Goal: Find specific page/section: Find specific page/section

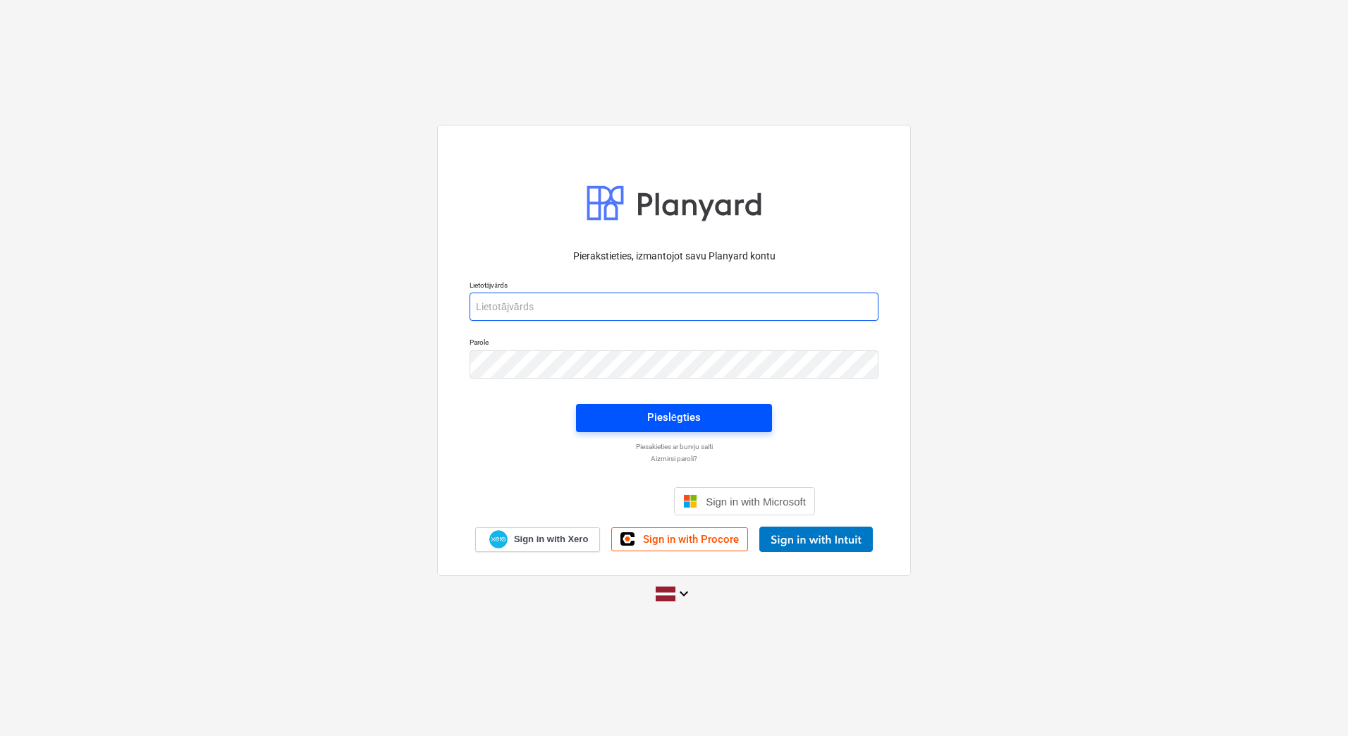
type input "[EMAIL_ADDRESS][PERSON_NAME][DOMAIN_NAME]"
click at [681, 411] on div "Pieslēgties" at bounding box center [674, 417] width 54 height 18
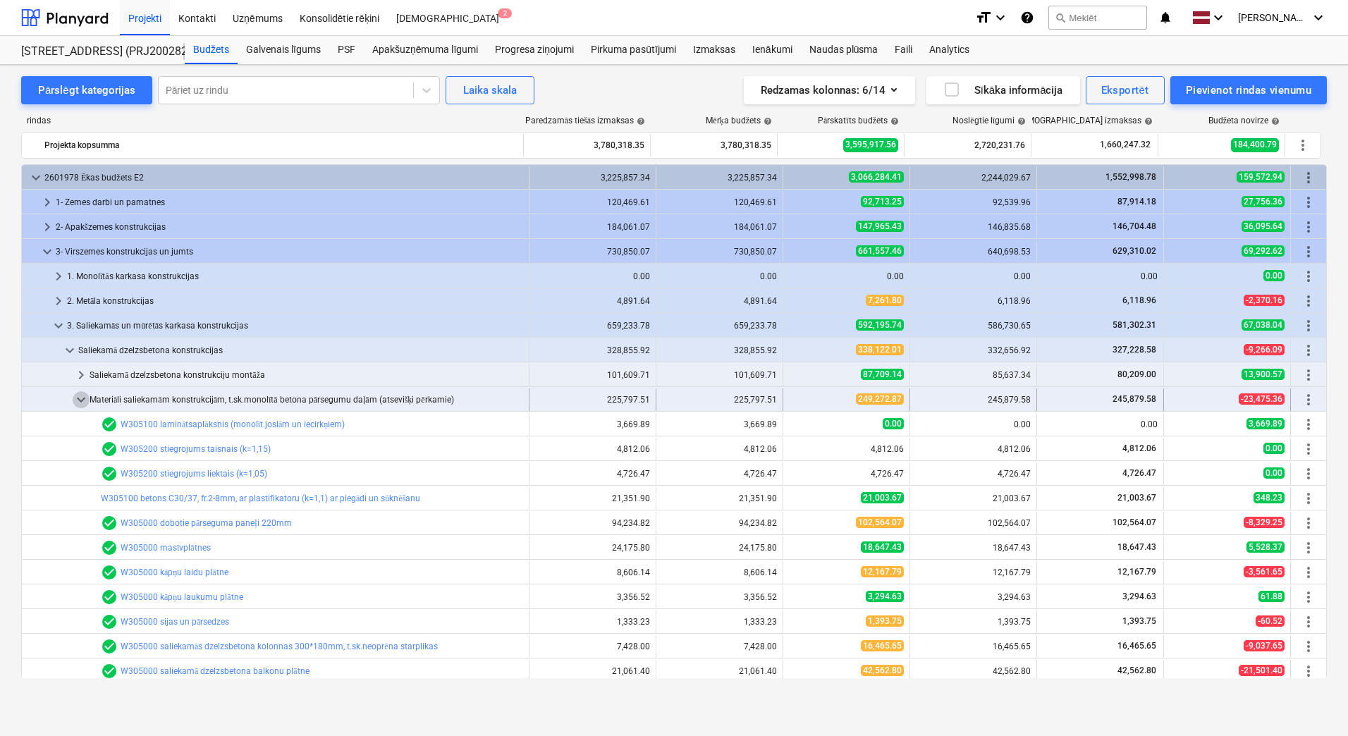
click at [80, 400] on span "keyboard_arrow_down" at bounding box center [81, 399] width 17 height 17
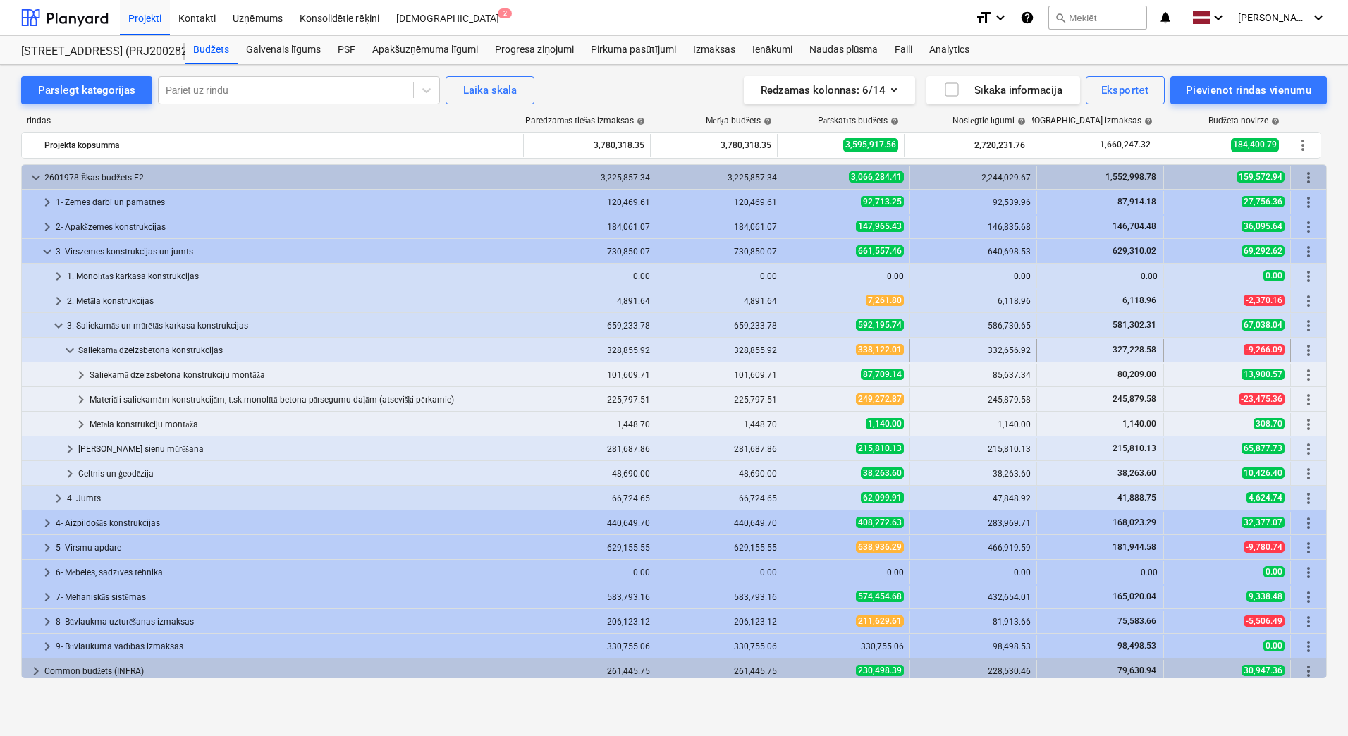
click at [66, 353] on span "keyboard_arrow_down" at bounding box center [69, 350] width 17 height 17
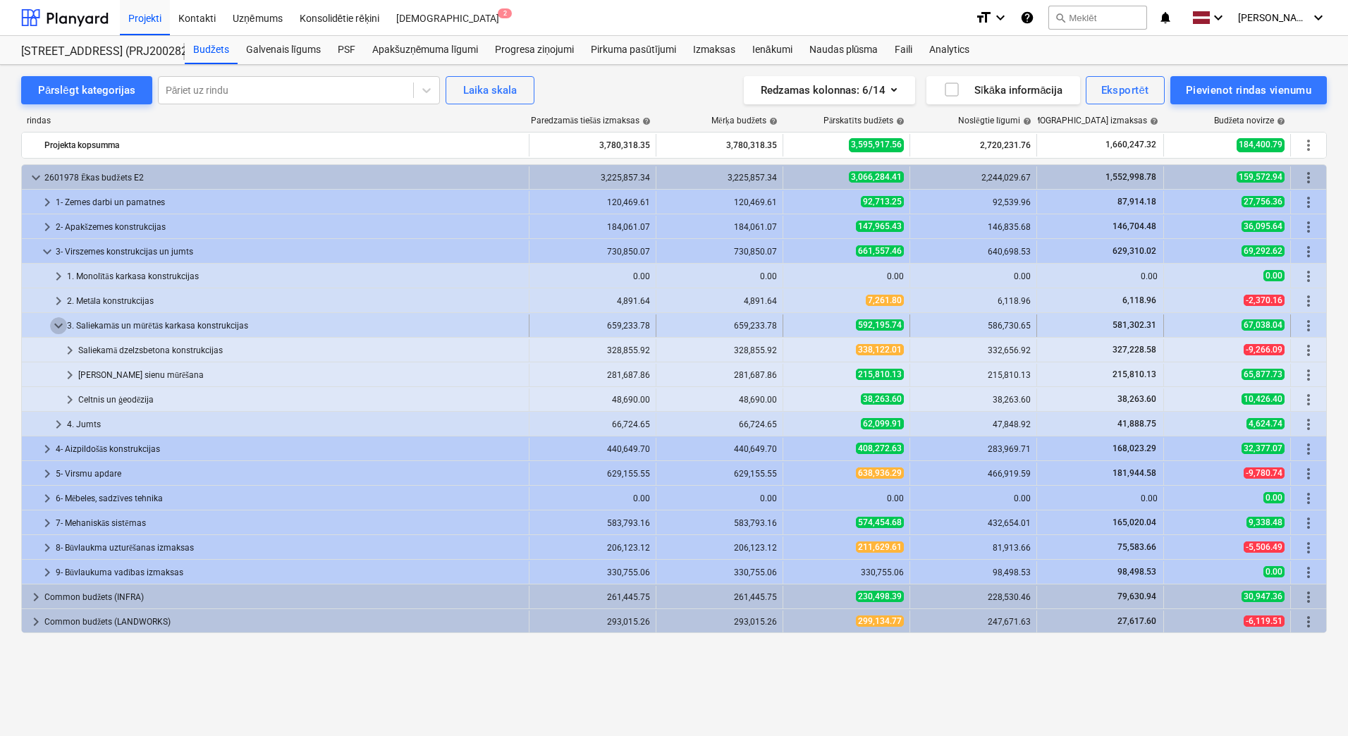
click at [56, 322] on span "keyboard_arrow_down" at bounding box center [58, 325] width 17 height 17
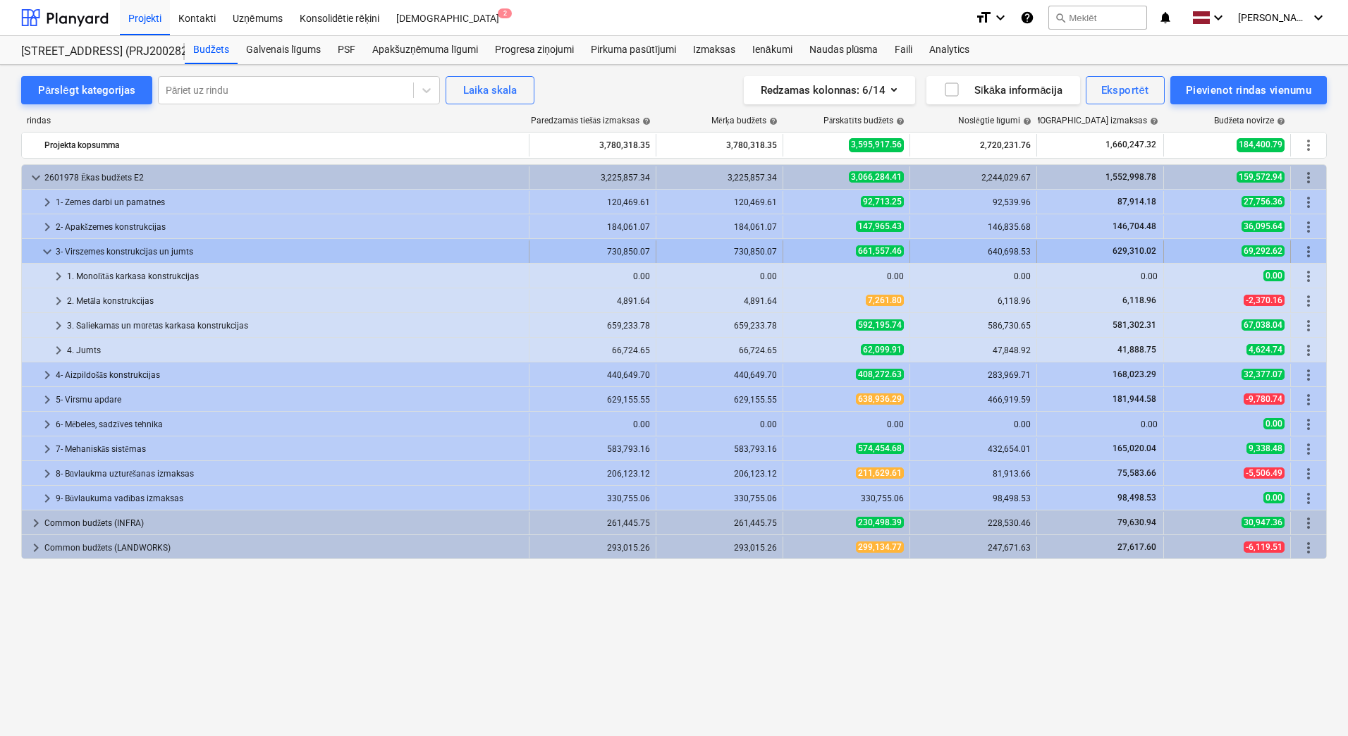
click at [38, 257] on div at bounding box center [33, 251] width 11 height 23
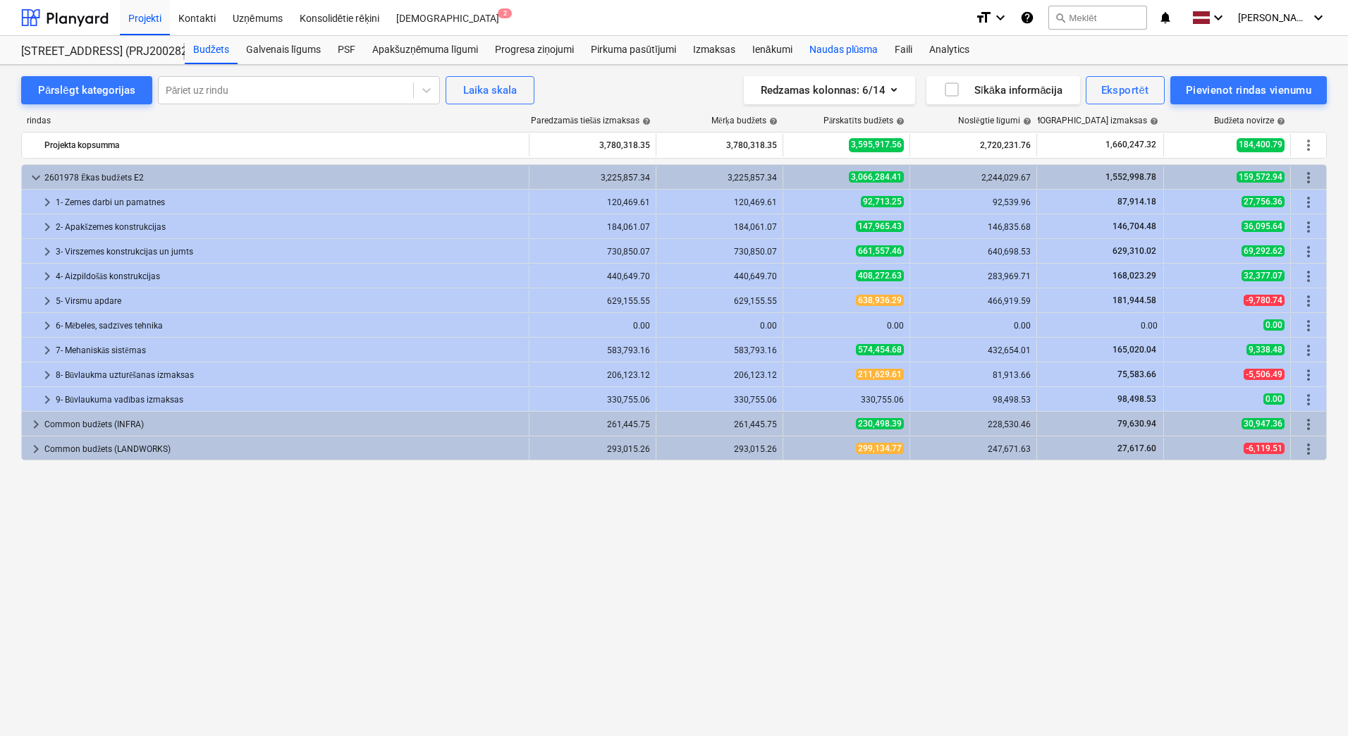
click at [812, 44] on div "Naudas plūsma" at bounding box center [844, 50] width 86 height 28
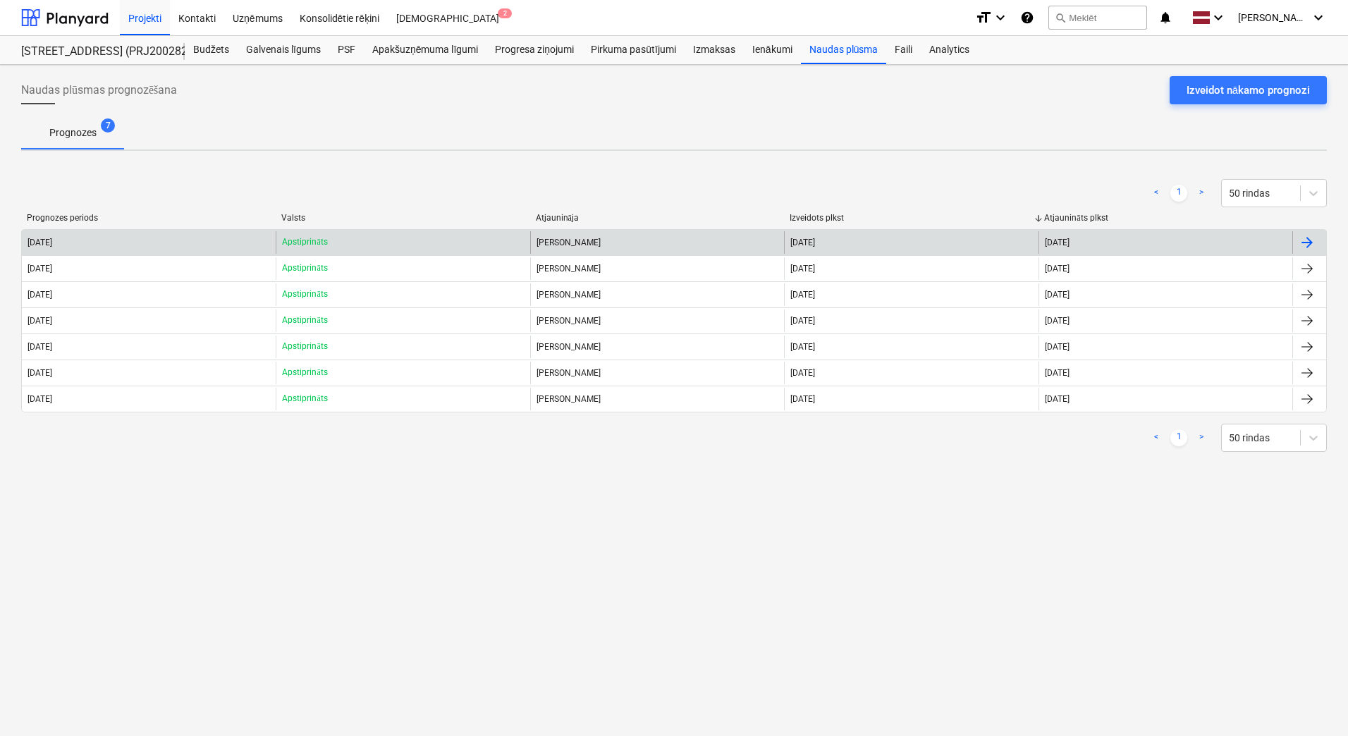
click at [123, 236] on div "[DATE]" at bounding box center [149, 242] width 254 height 23
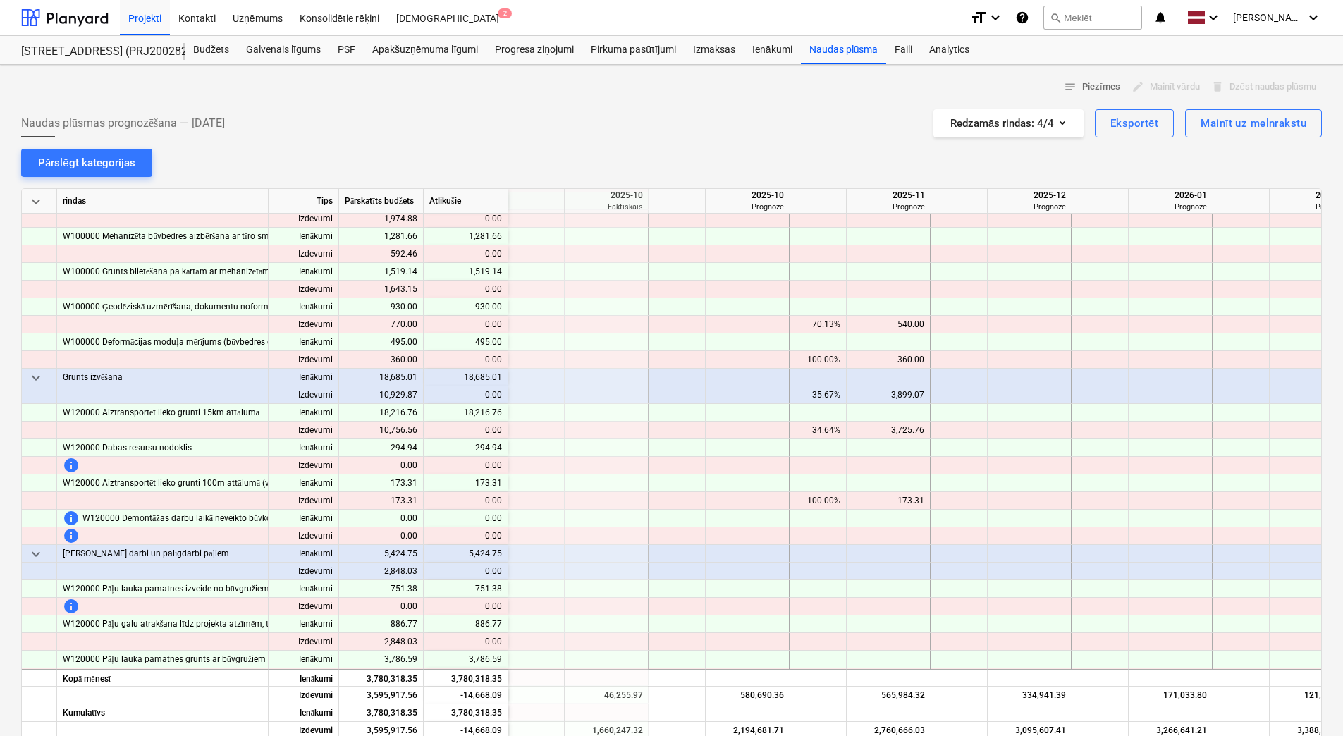
scroll to position [282, 987]
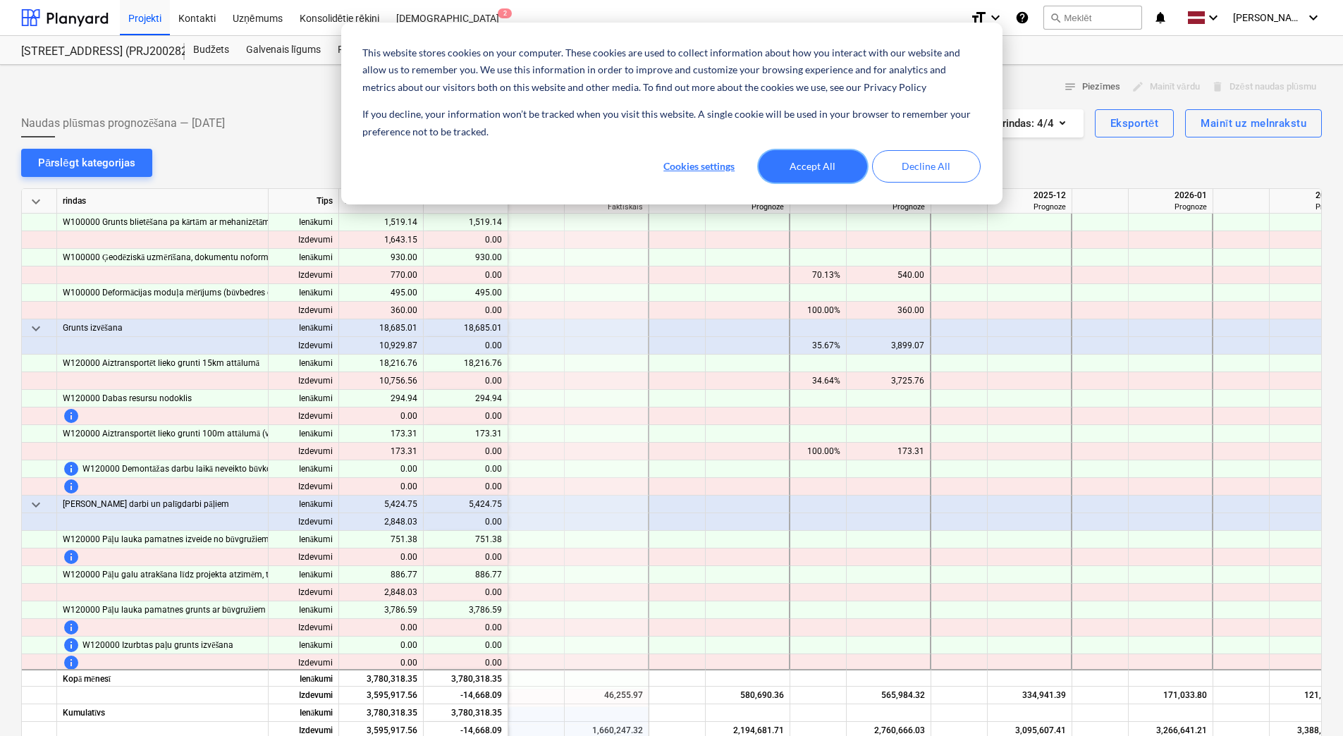
click at [829, 151] on button "Accept All" at bounding box center [813, 166] width 109 height 32
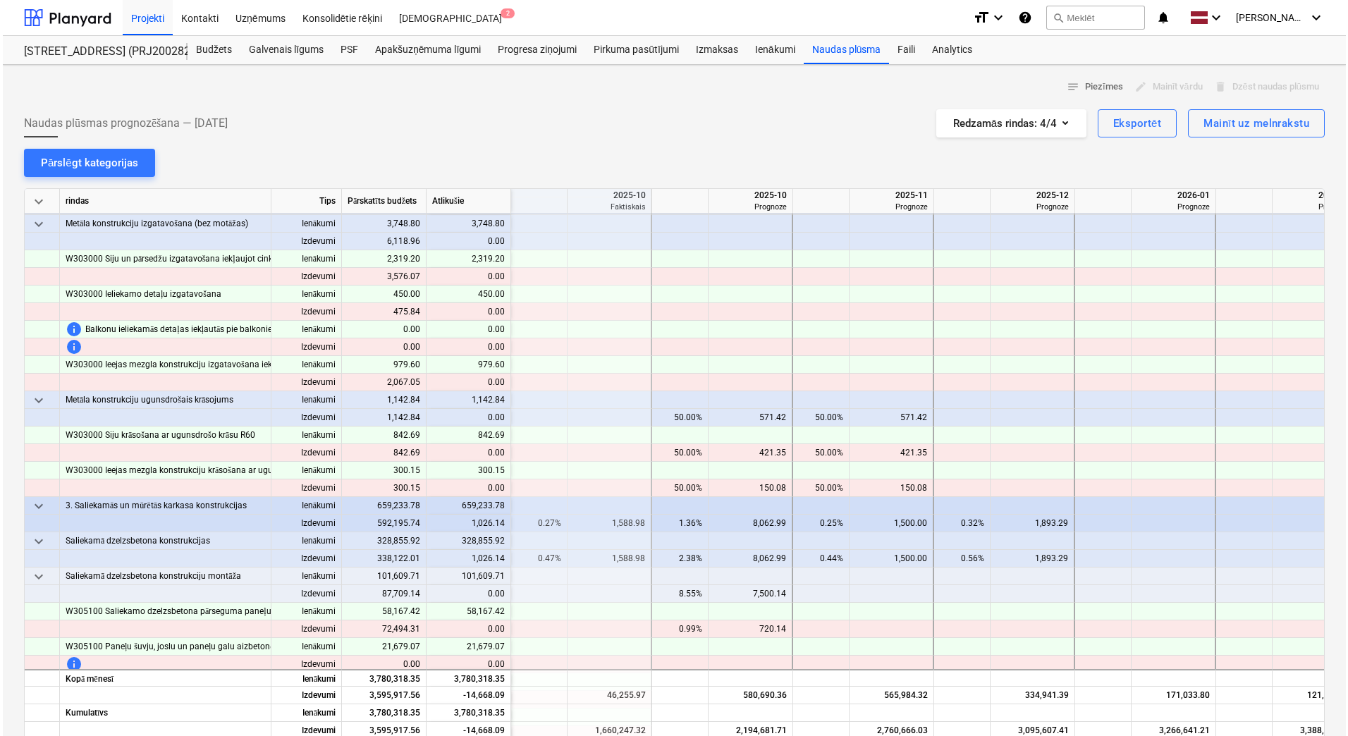
scroll to position [3738, 987]
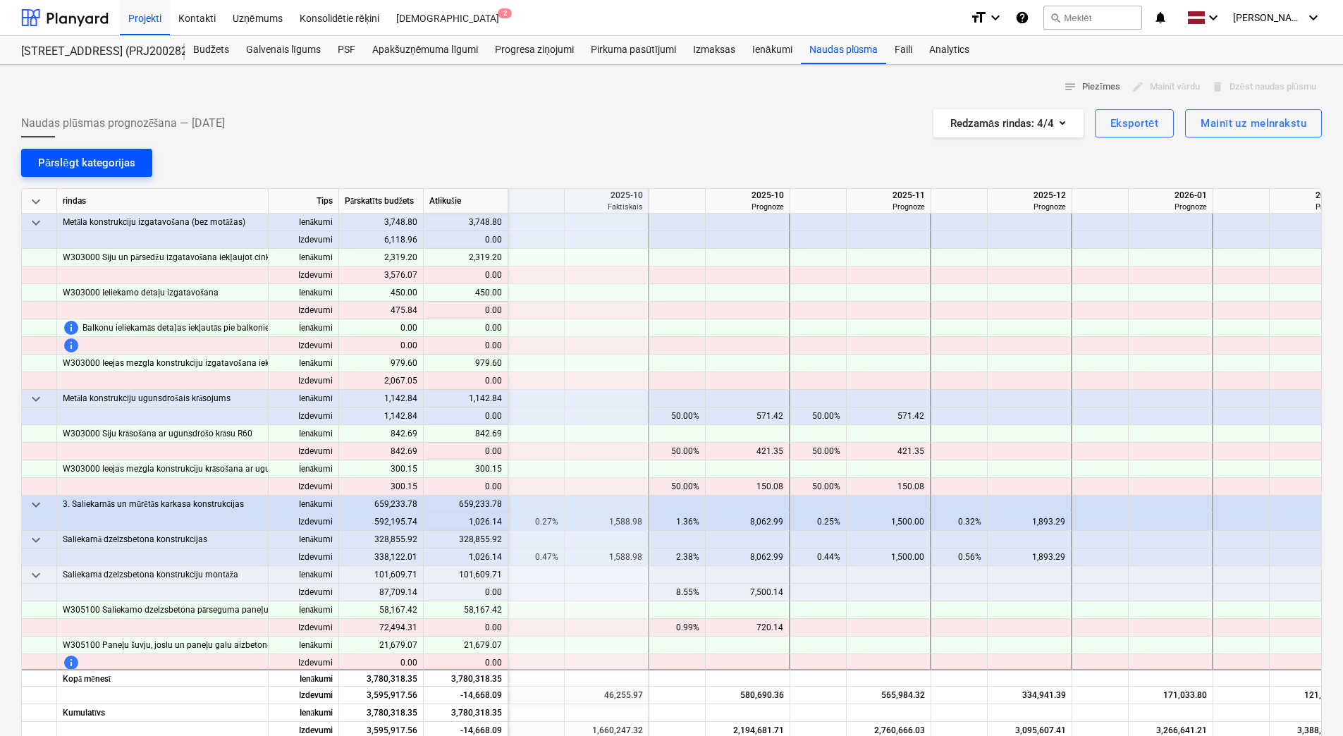
click at [105, 160] on div "Pārslēgt kategorijas" at bounding box center [86, 163] width 97 height 18
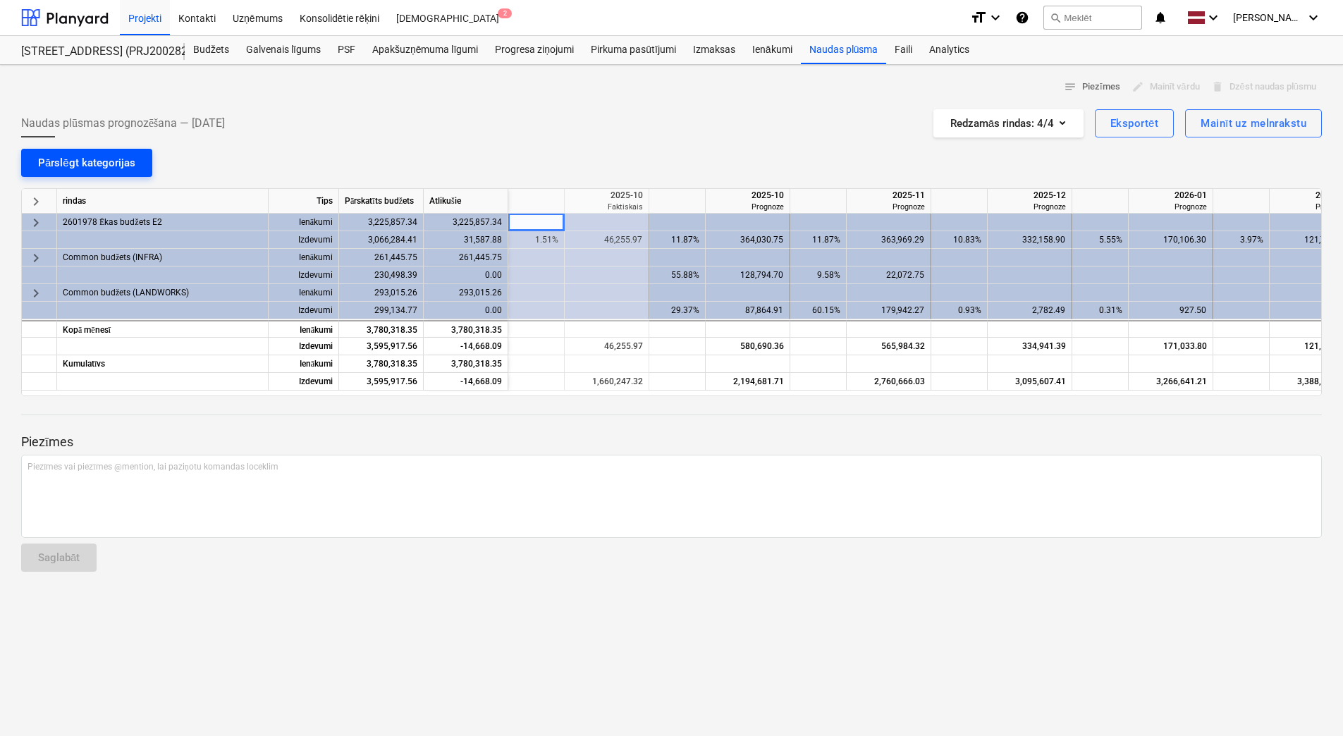
scroll to position [0, 987]
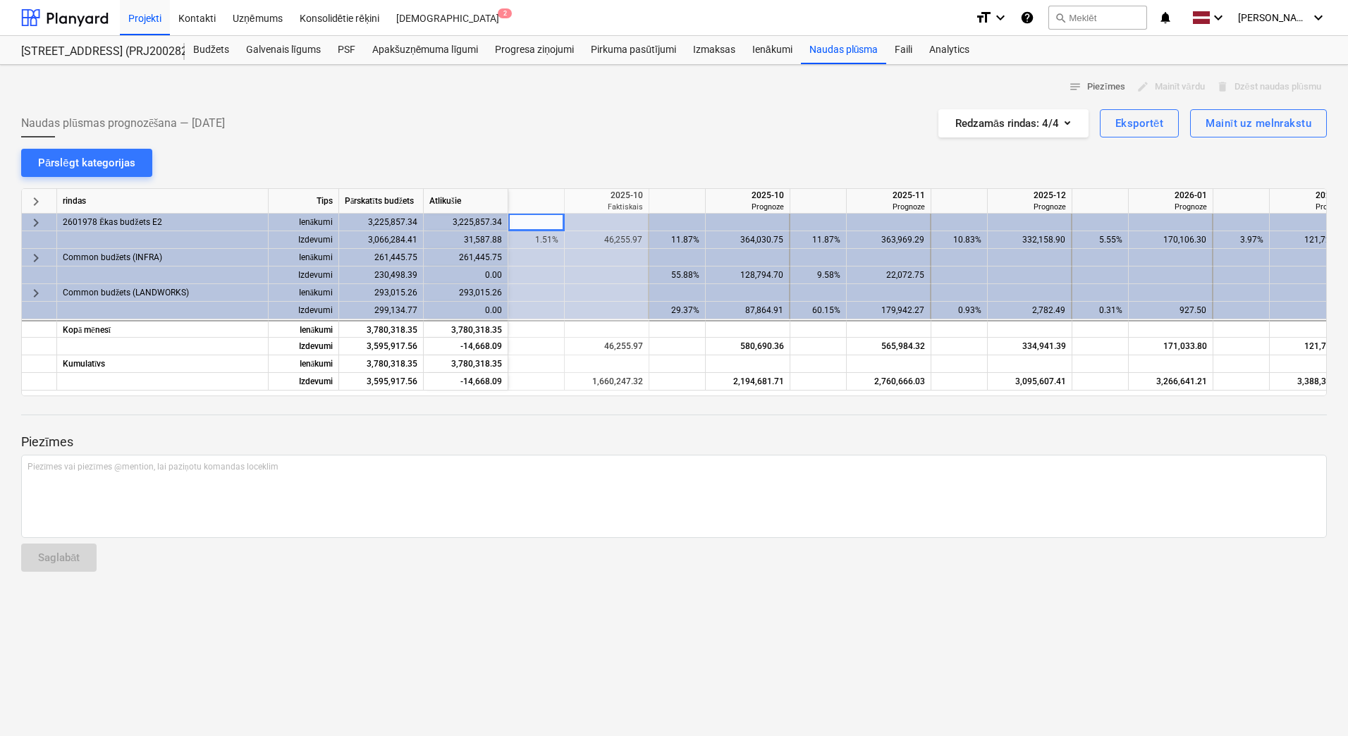
click at [28, 224] on span "keyboard_arrow_right" at bounding box center [36, 222] width 17 height 17
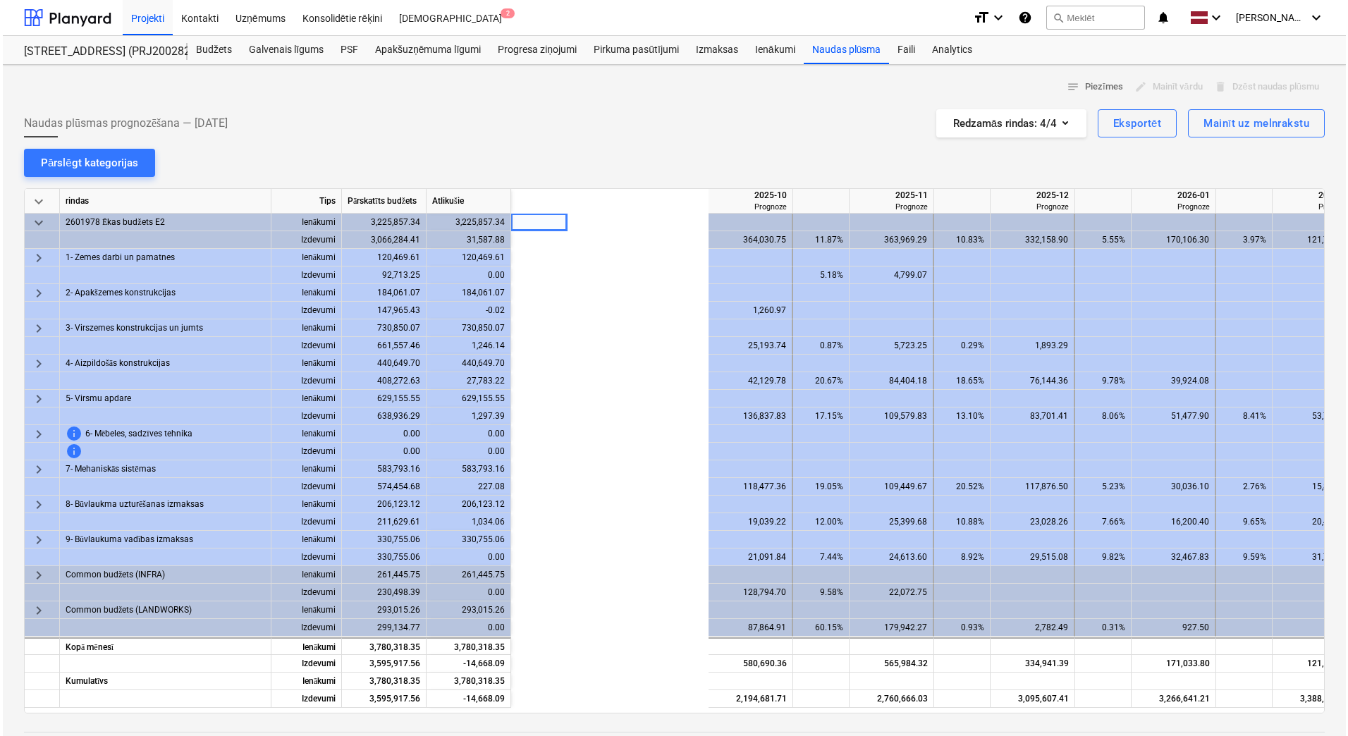
scroll to position [0, 1303]
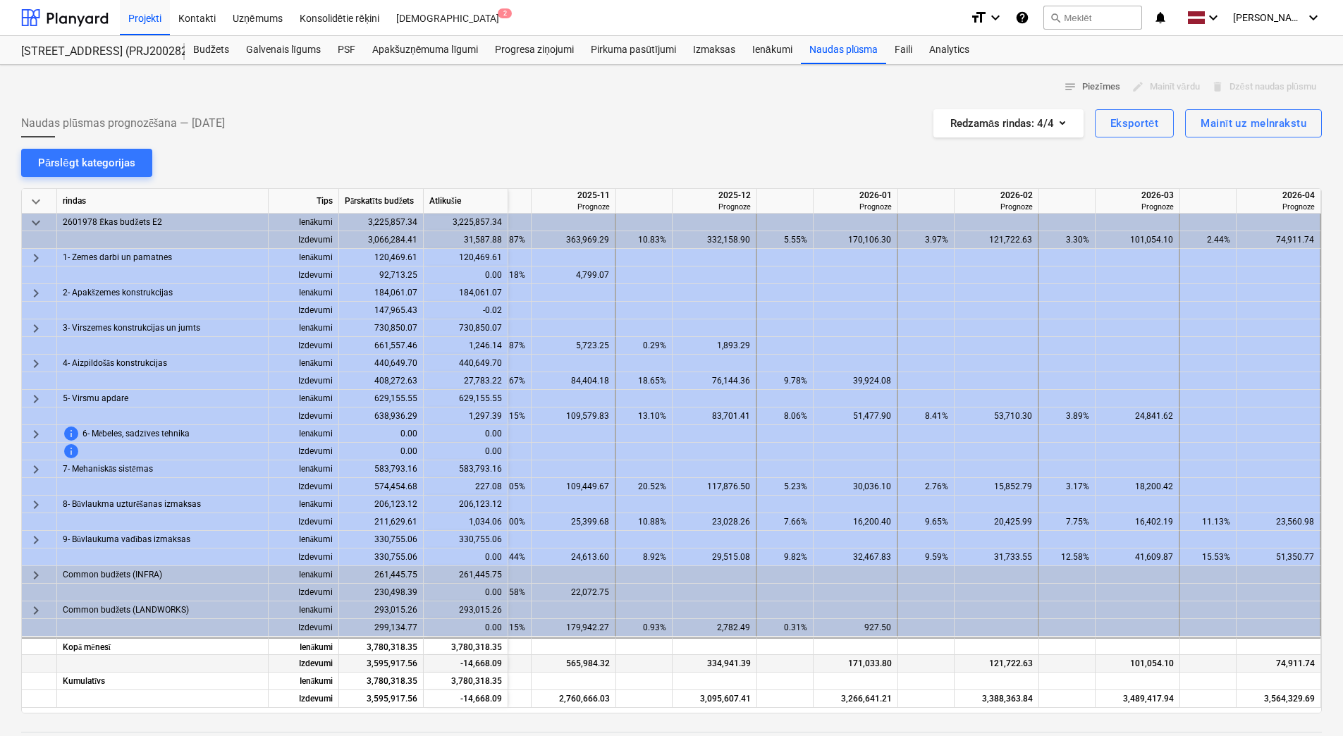
click at [1236, 665] on div at bounding box center [1209, 664] width 56 height 18
click at [224, 53] on div "Budžets" at bounding box center [211, 50] width 53 height 28
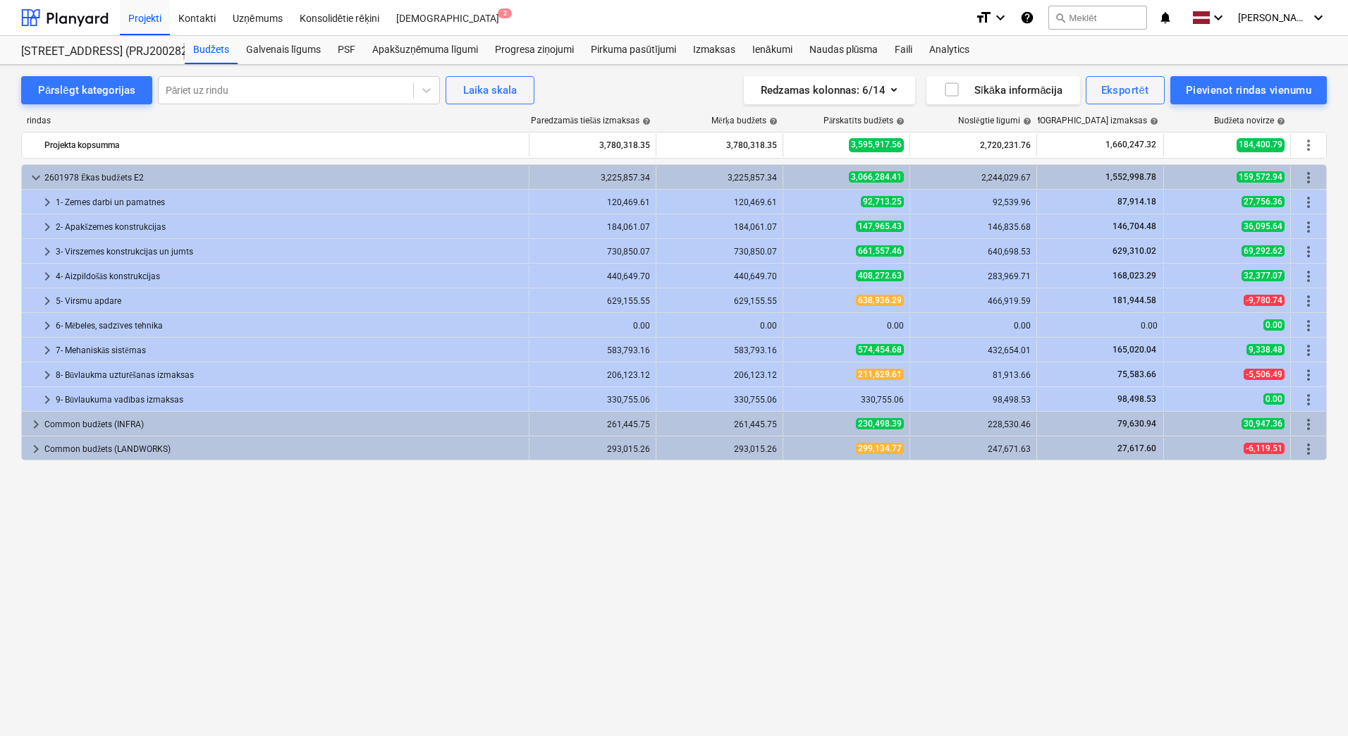
click at [856, 577] on div "keyboard_arrow_down 2601978 Ēkas budžets E2 3,225,857.34 3,225,857.34 3,066,284…" at bounding box center [674, 421] width 1306 height 514
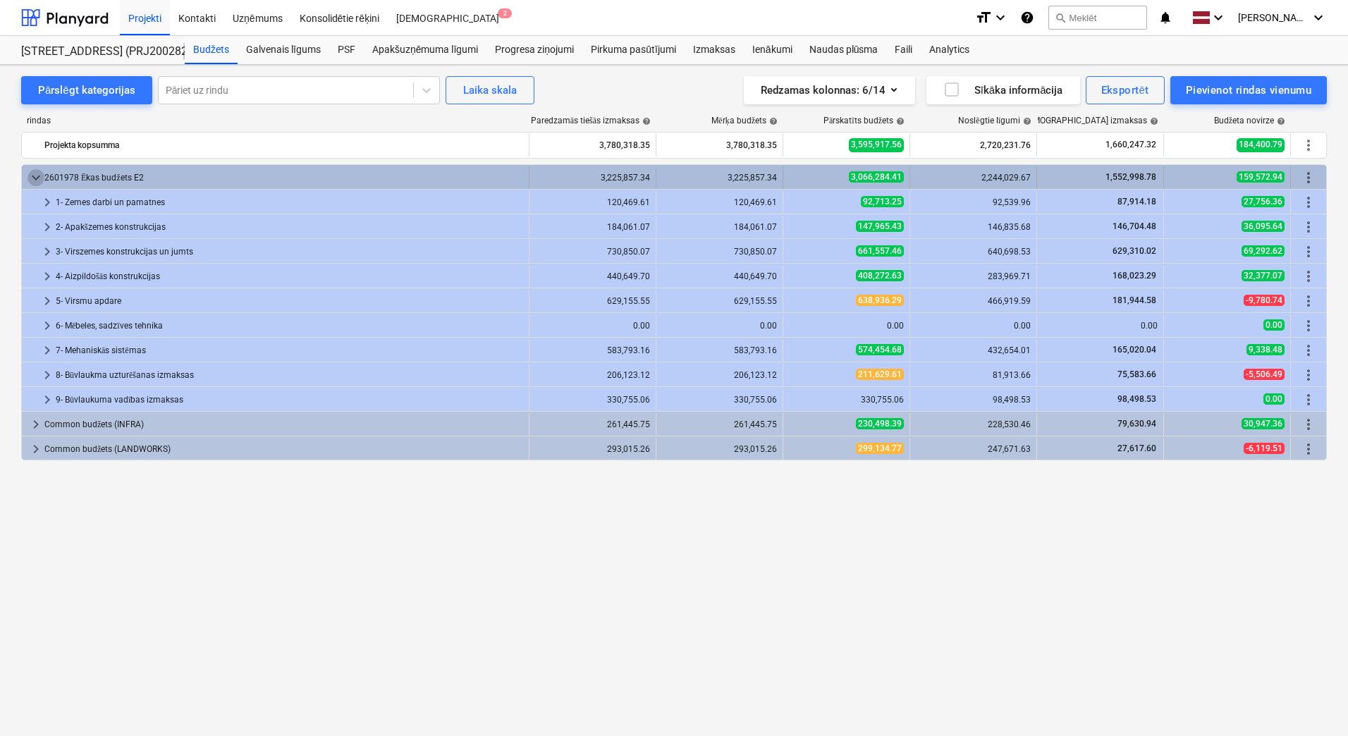
click at [40, 172] on span "keyboard_arrow_down" at bounding box center [36, 177] width 17 height 17
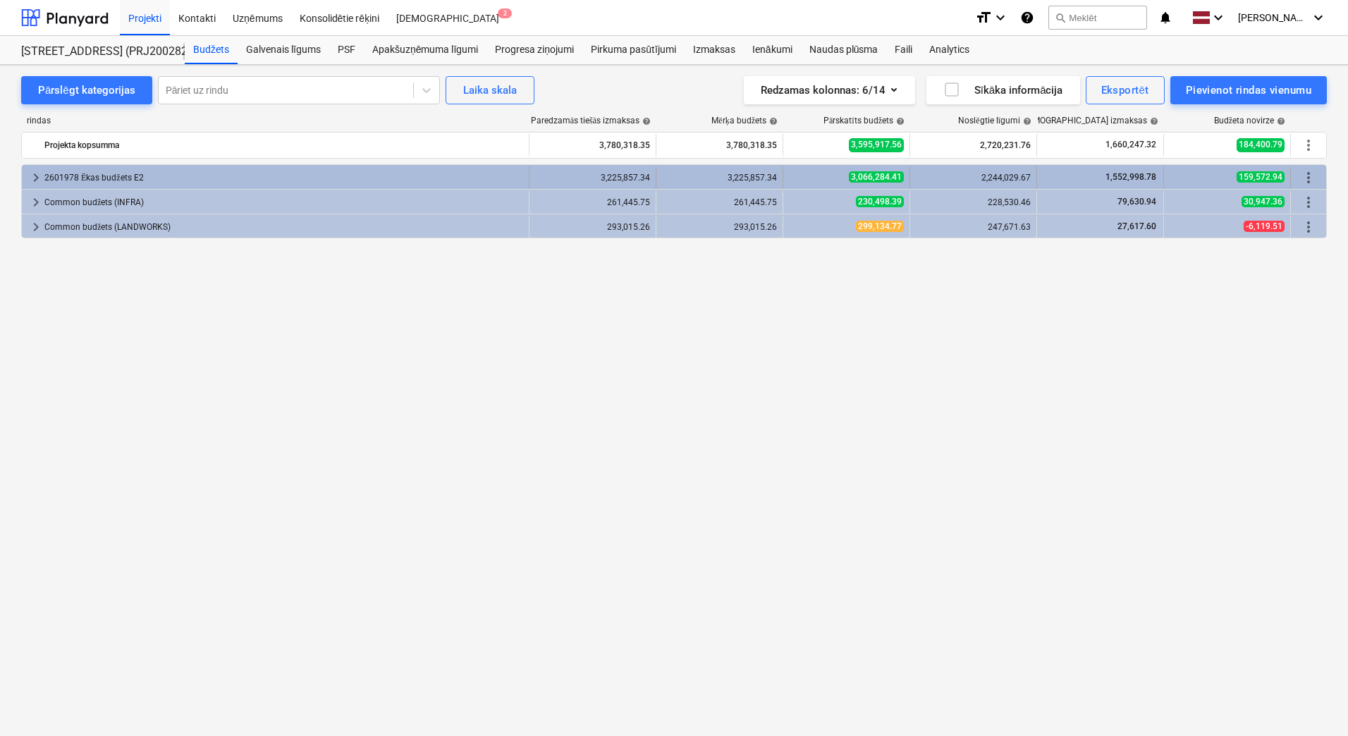
click at [35, 175] on span "keyboard_arrow_right" at bounding box center [36, 177] width 17 height 17
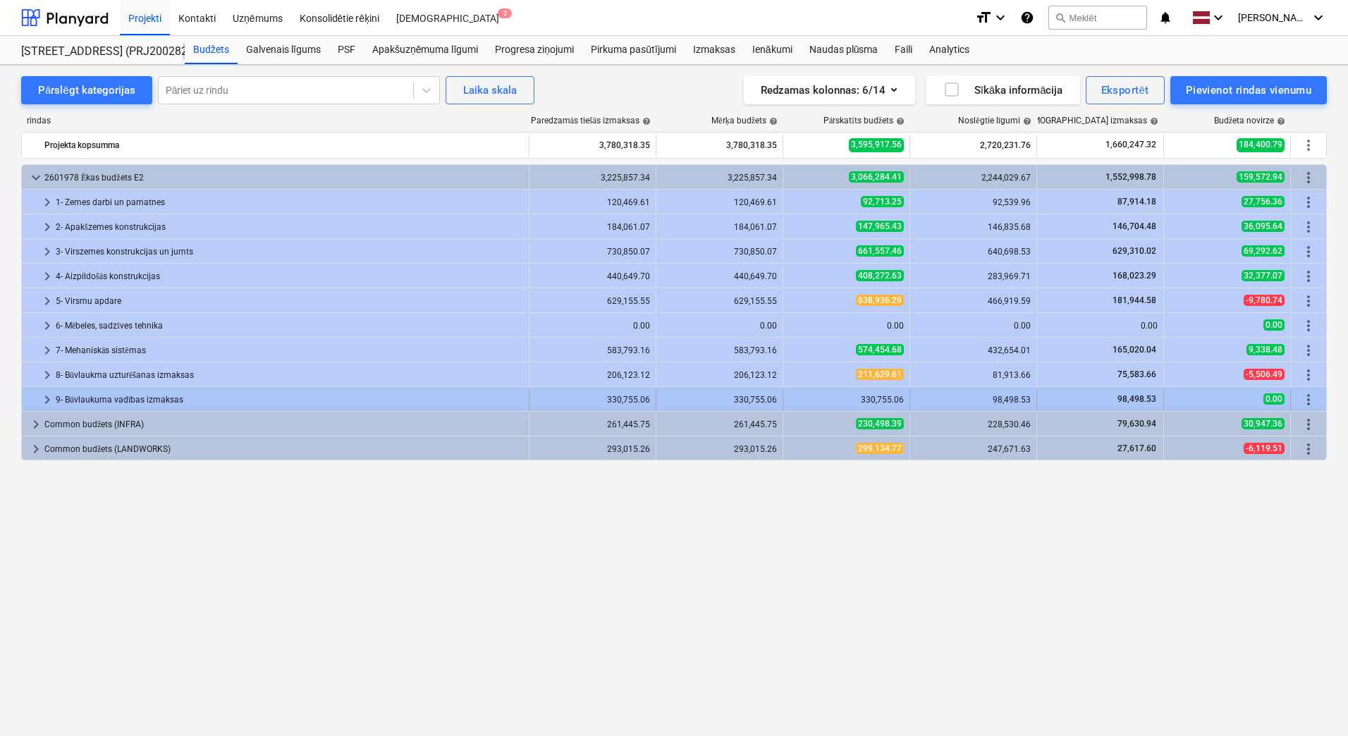
click at [45, 394] on span "keyboard_arrow_right" at bounding box center [47, 399] width 17 height 17
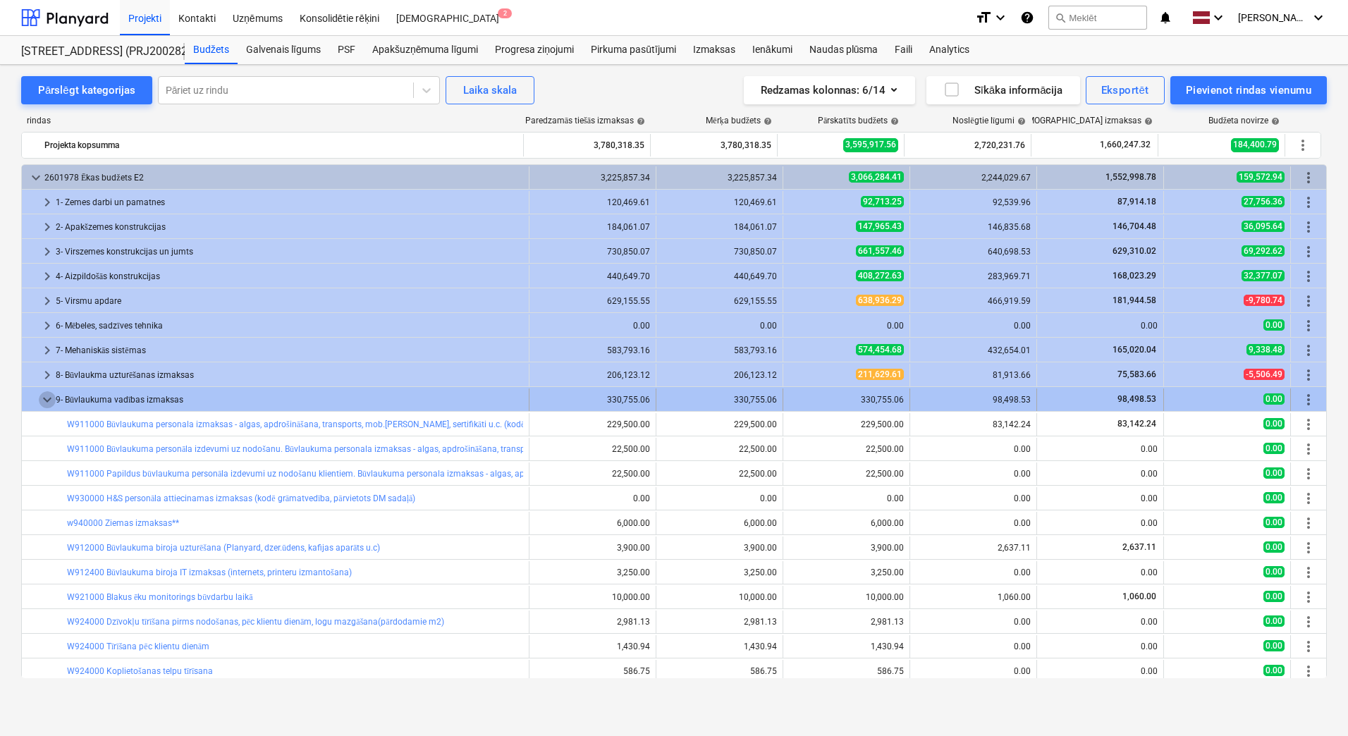
click at [45, 398] on span "keyboard_arrow_down" at bounding box center [47, 399] width 17 height 17
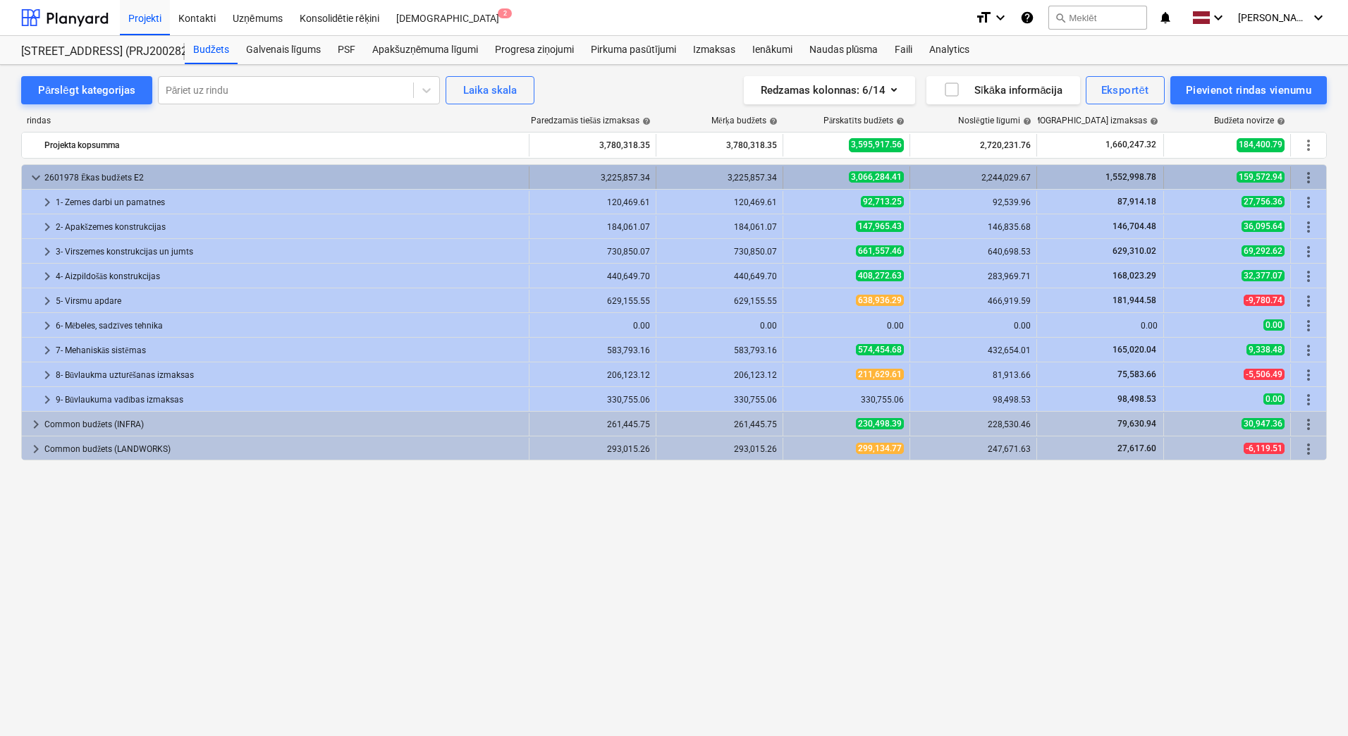
click at [30, 170] on span "keyboard_arrow_down" at bounding box center [36, 177] width 17 height 17
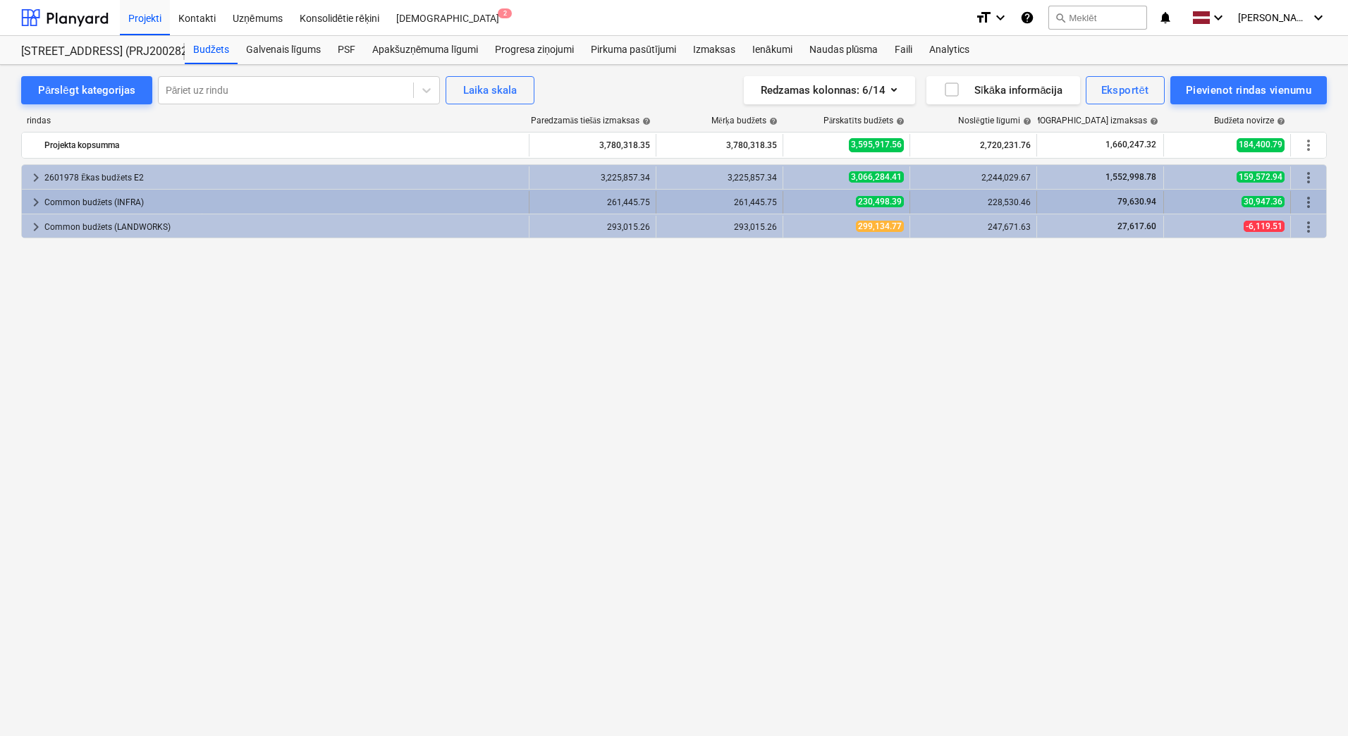
click at [32, 200] on span "keyboard_arrow_right" at bounding box center [36, 202] width 17 height 17
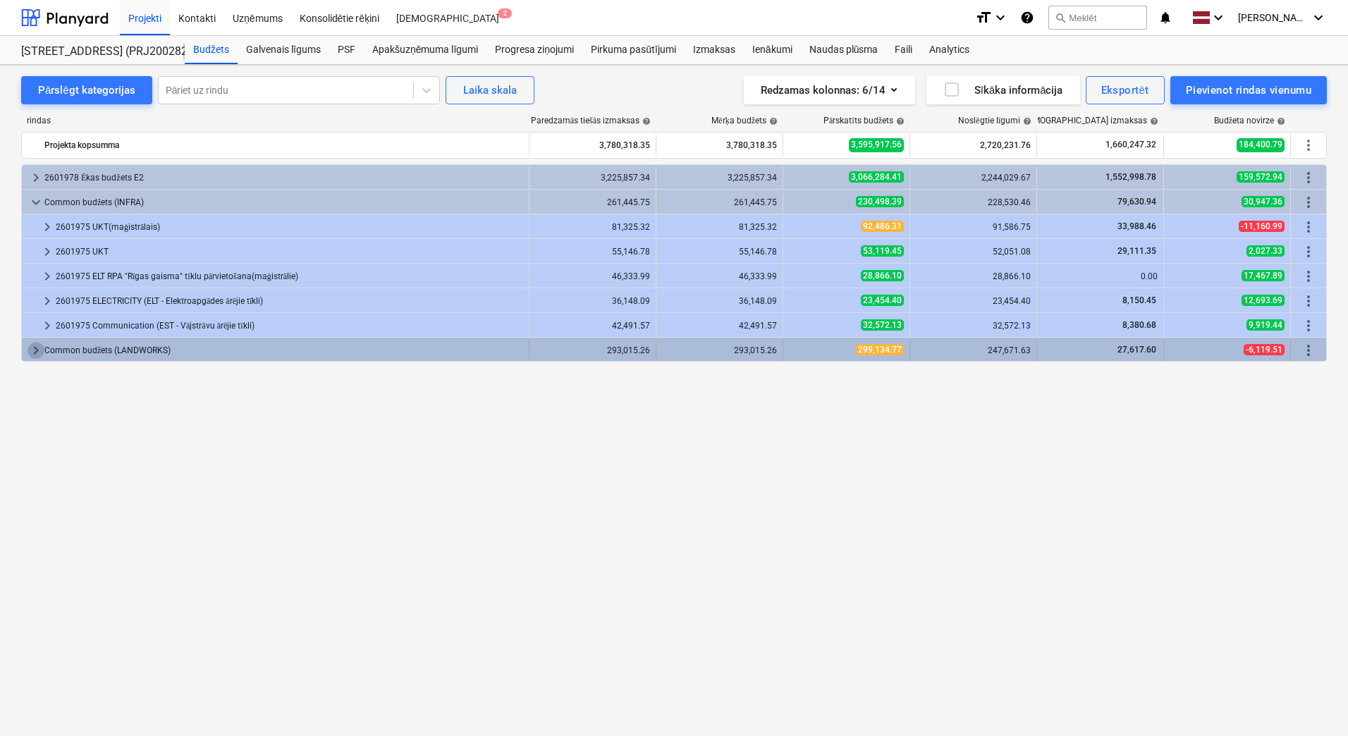
click at [35, 343] on span "keyboard_arrow_right" at bounding box center [36, 350] width 17 height 17
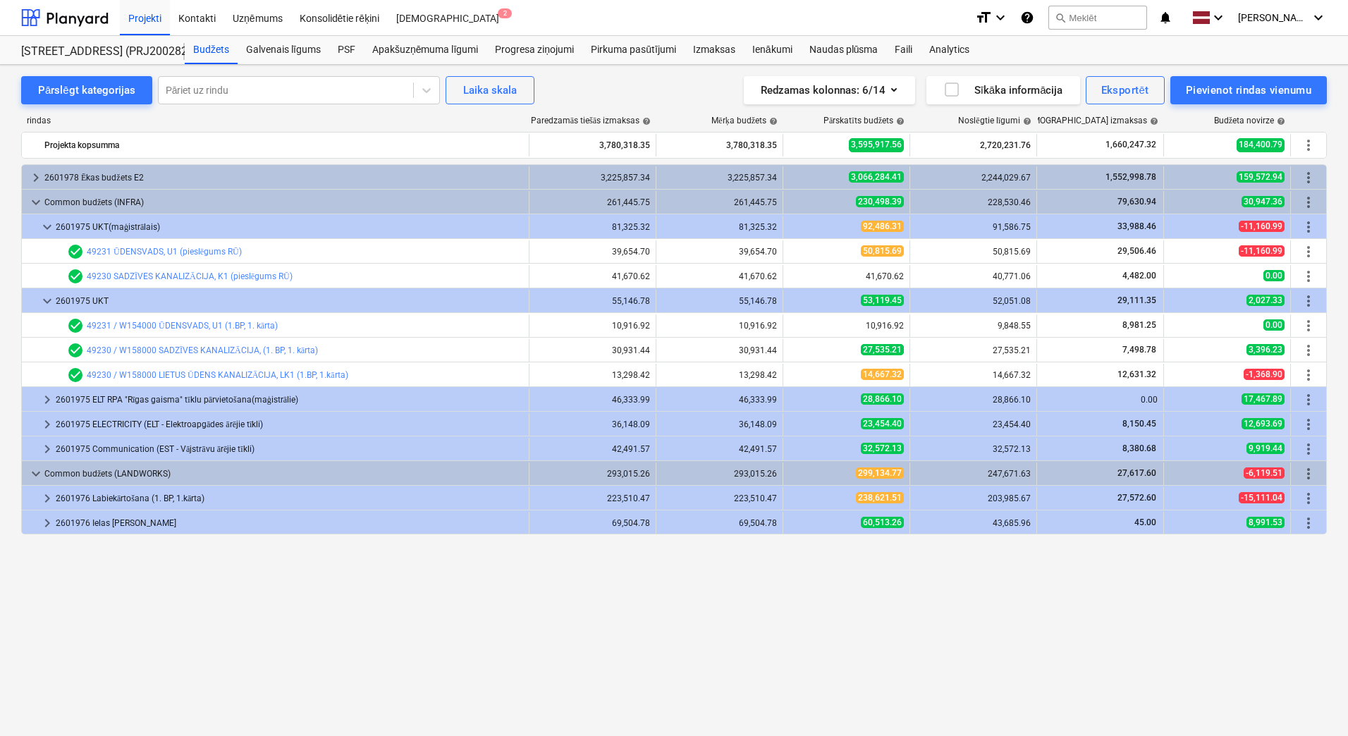
click at [42, 303] on span "keyboard_arrow_down" at bounding box center [47, 301] width 17 height 17
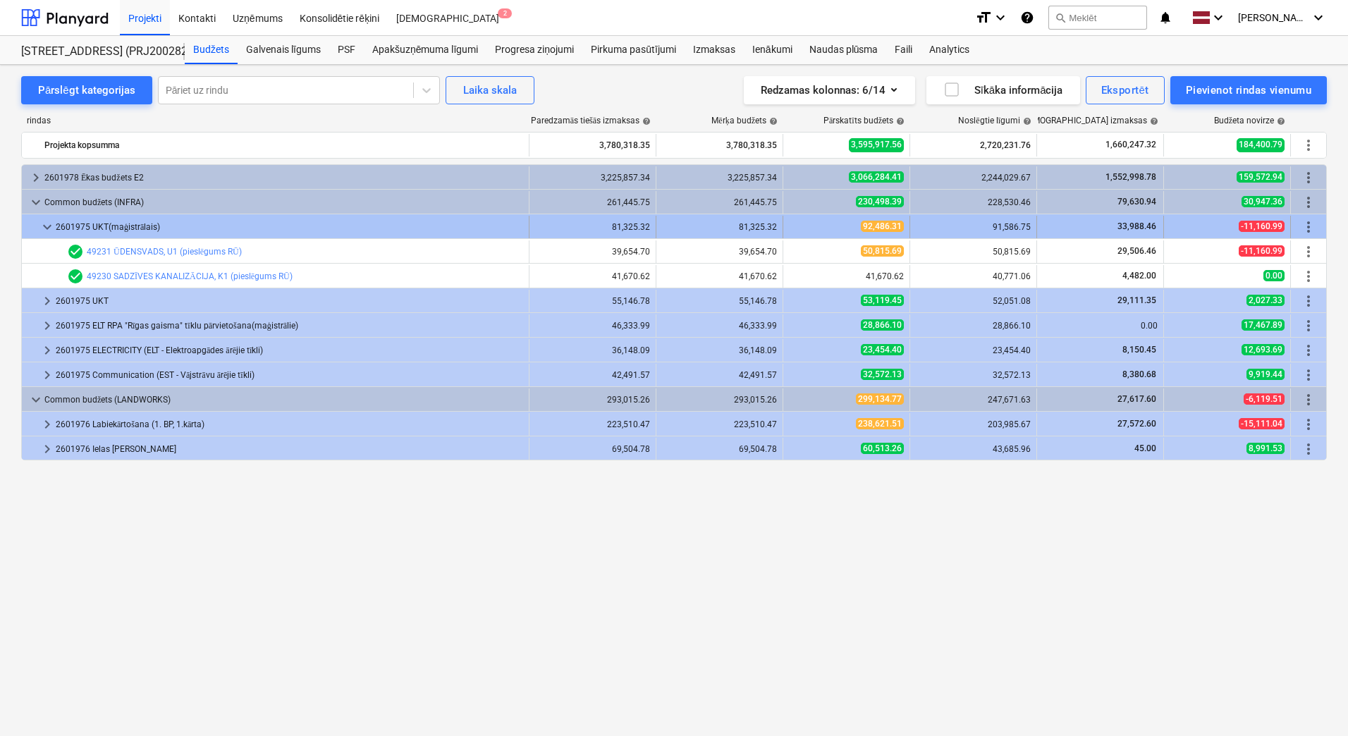
click at [47, 231] on span "keyboard_arrow_down" at bounding box center [47, 227] width 17 height 17
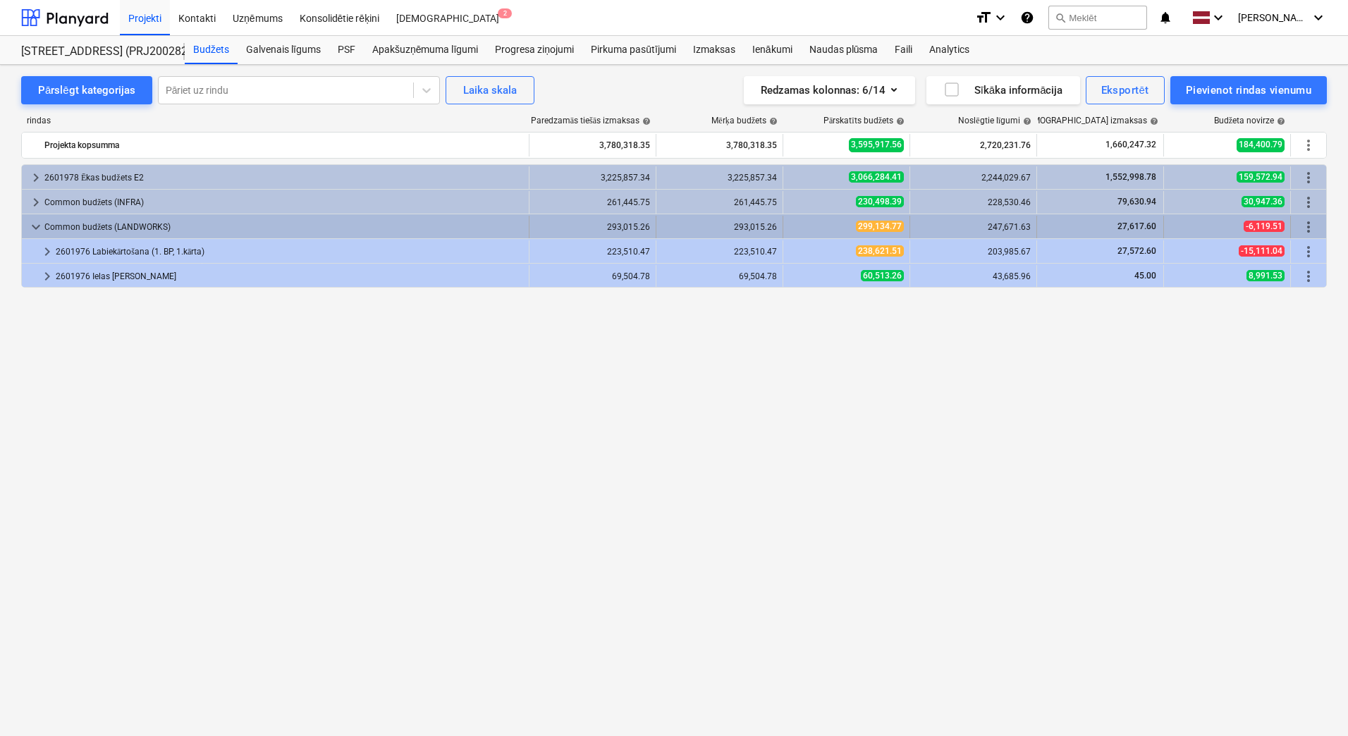
click at [35, 222] on span "keyboard_arrow_down" at bounding box center [36, 227] width 17 height 17
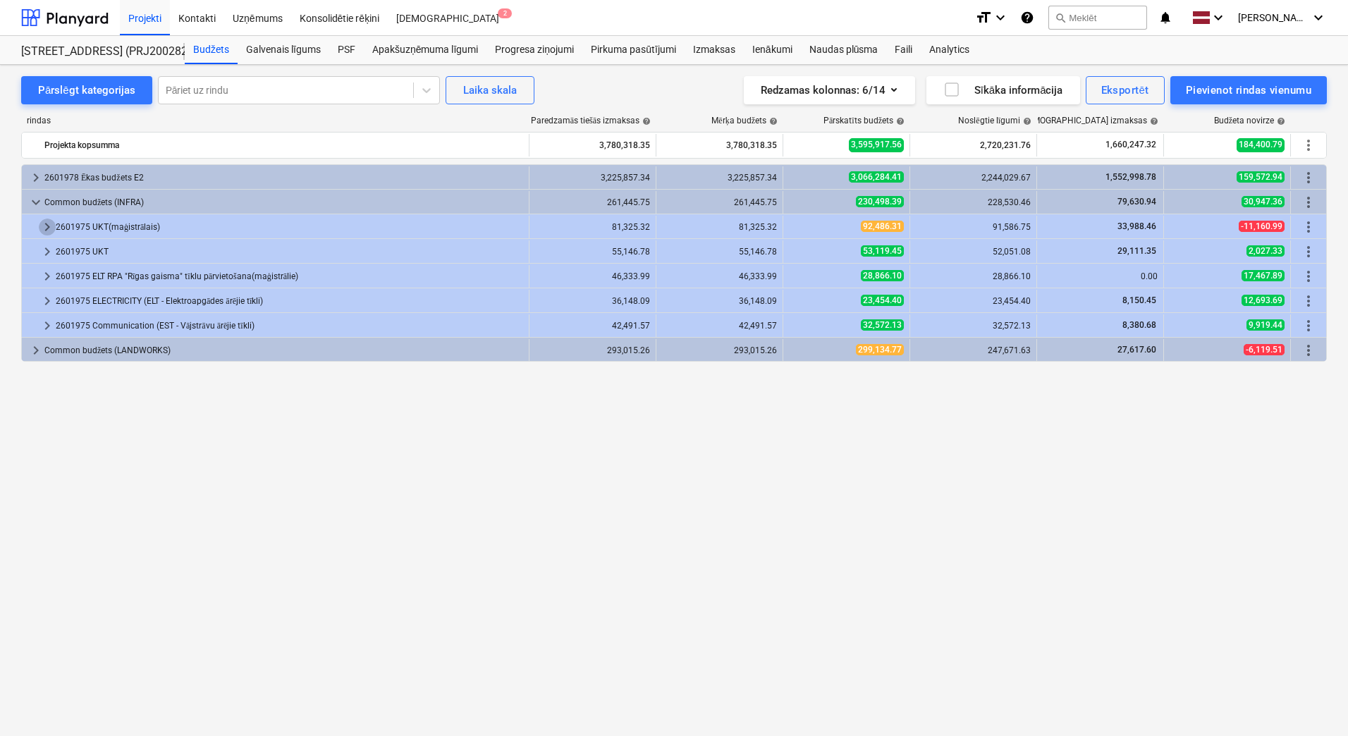
click at [44, 225] on span "keyboard_arrow_right" at bounding box center [47, 227] width 17 height 17
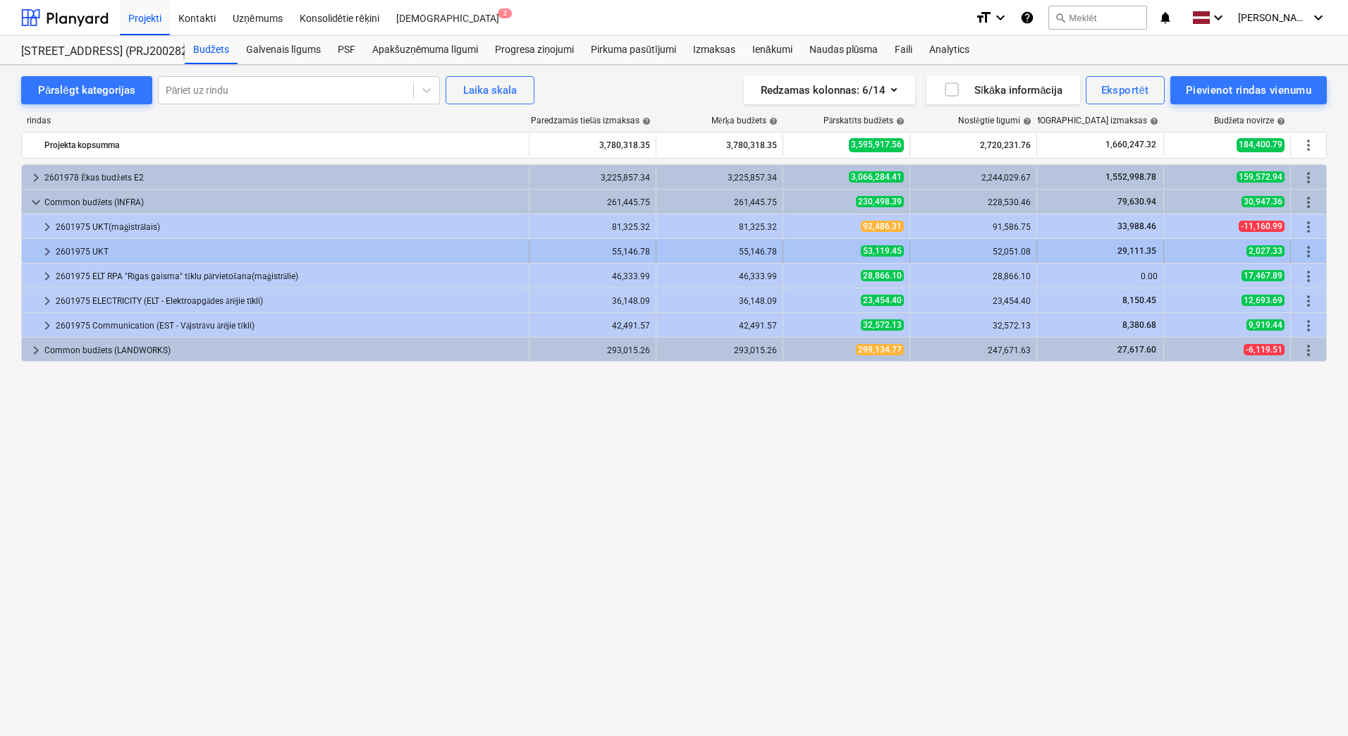
click at [47, 252] on span "keyboard_arrow_right" at bounding box center [47, 251] width 17 height 17
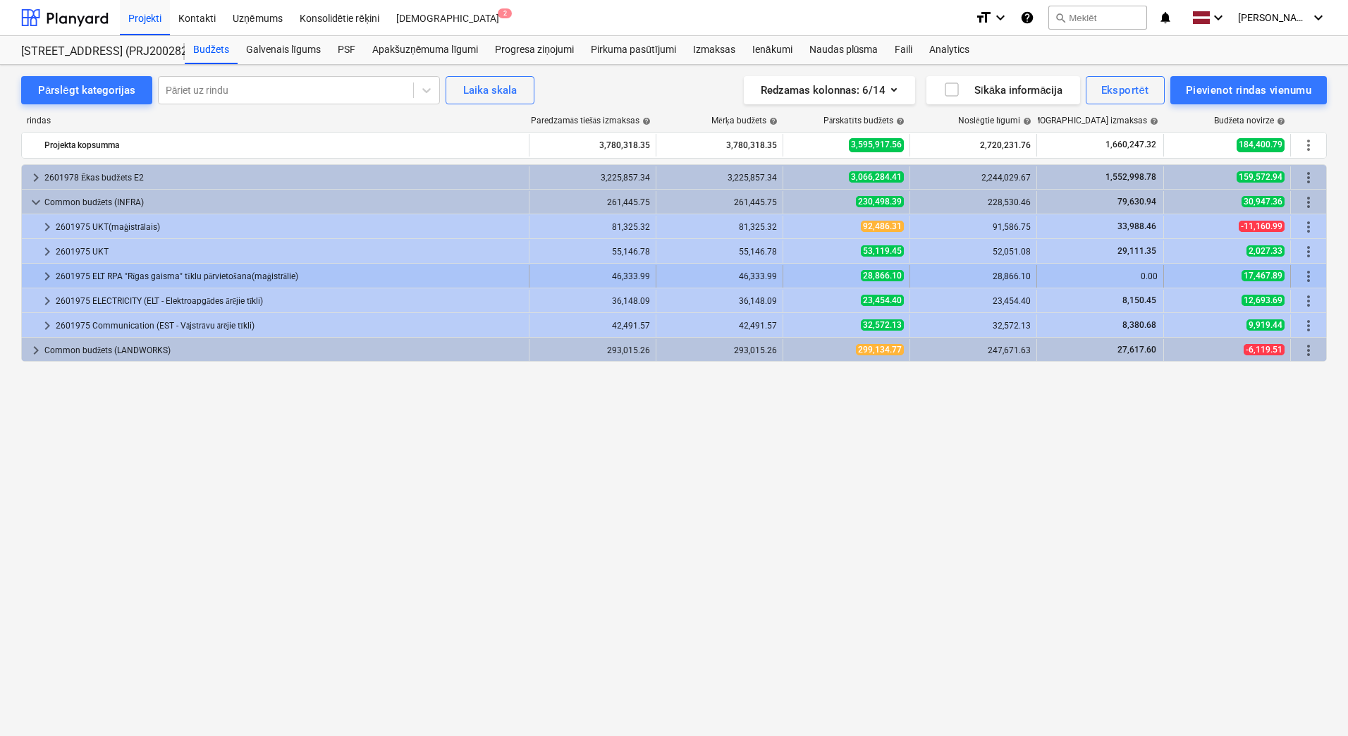
click at [37, 274] on div at bounding box center [33, 276] width 11 height 23
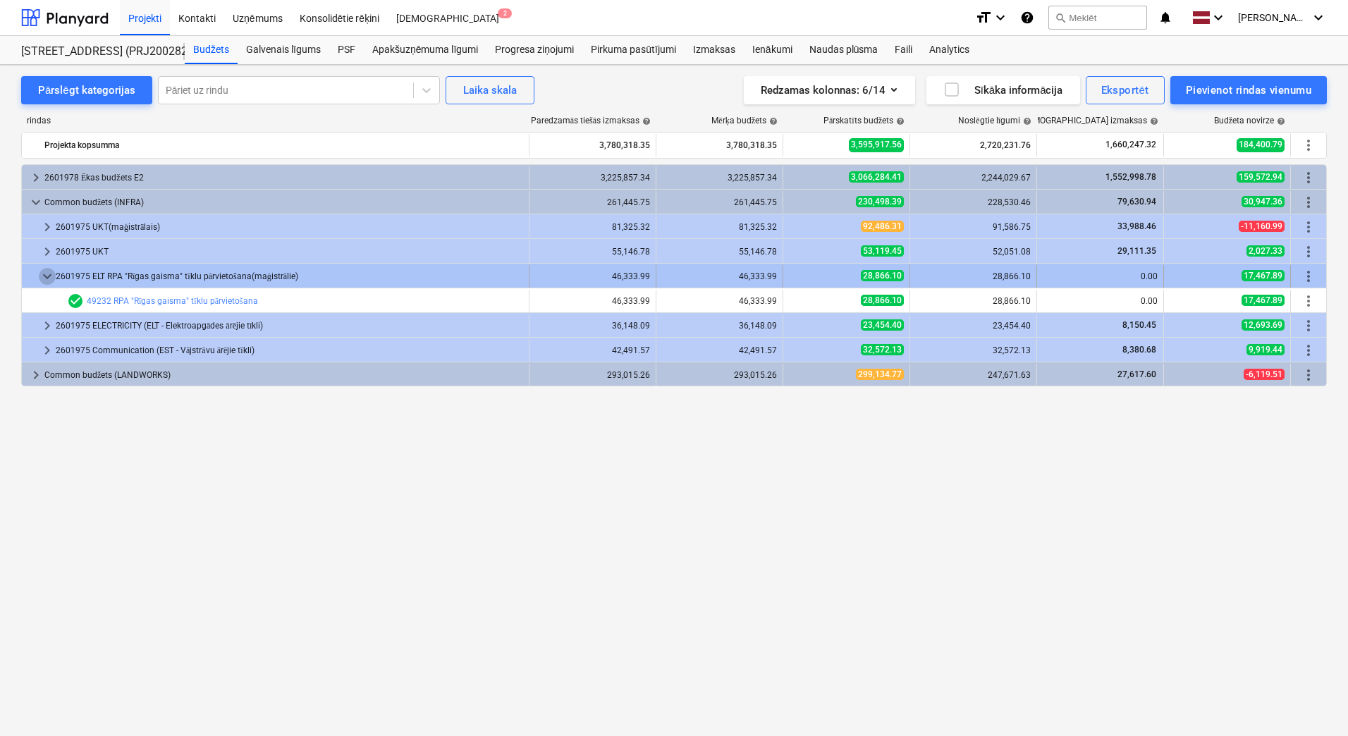
click at [47, 279] on span "keyboard_arrow_down" at bounding box center [47, 276] width 17 height 17
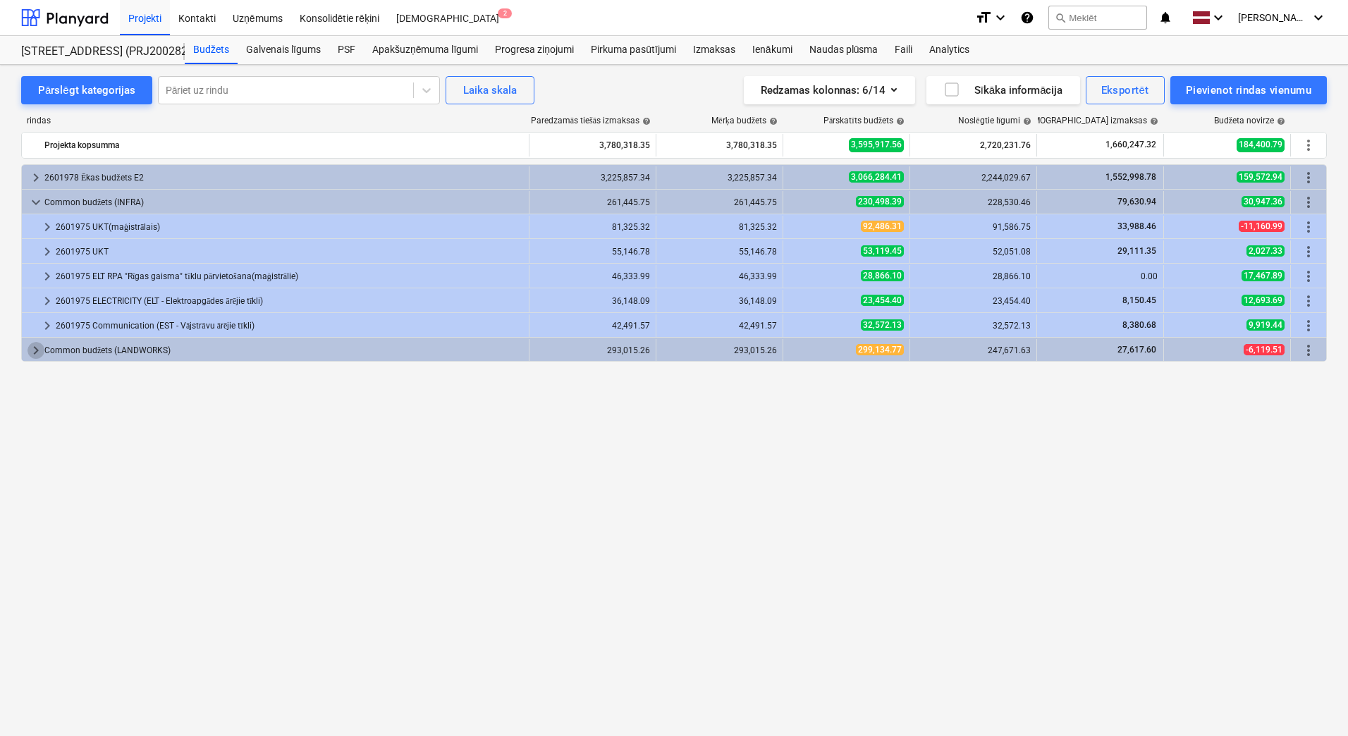
click at [39, 350] on span "keyboard_arrow_right" at bounding box center [36, 350] width 17 height 17
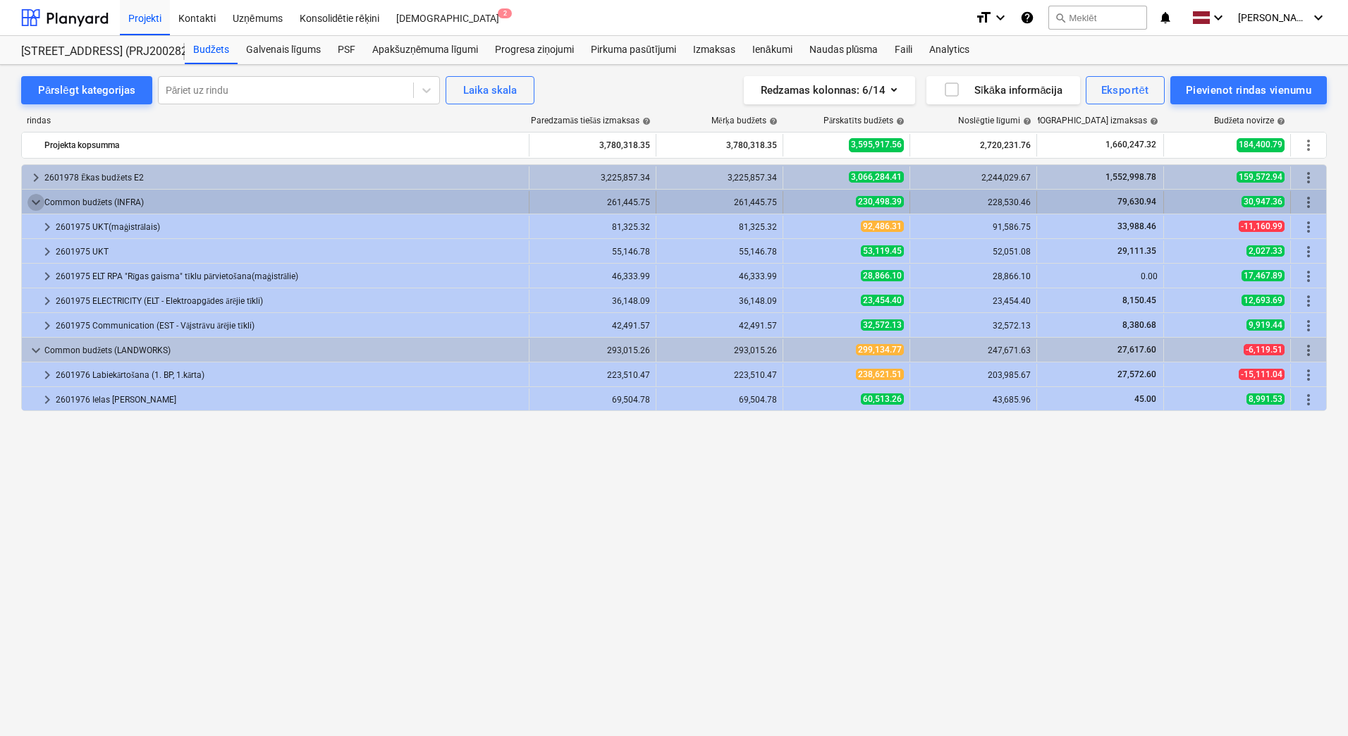
click at [30, 200] on span "keyboard_arrow_down" at bounding box center [36, 202] width 17 height 17
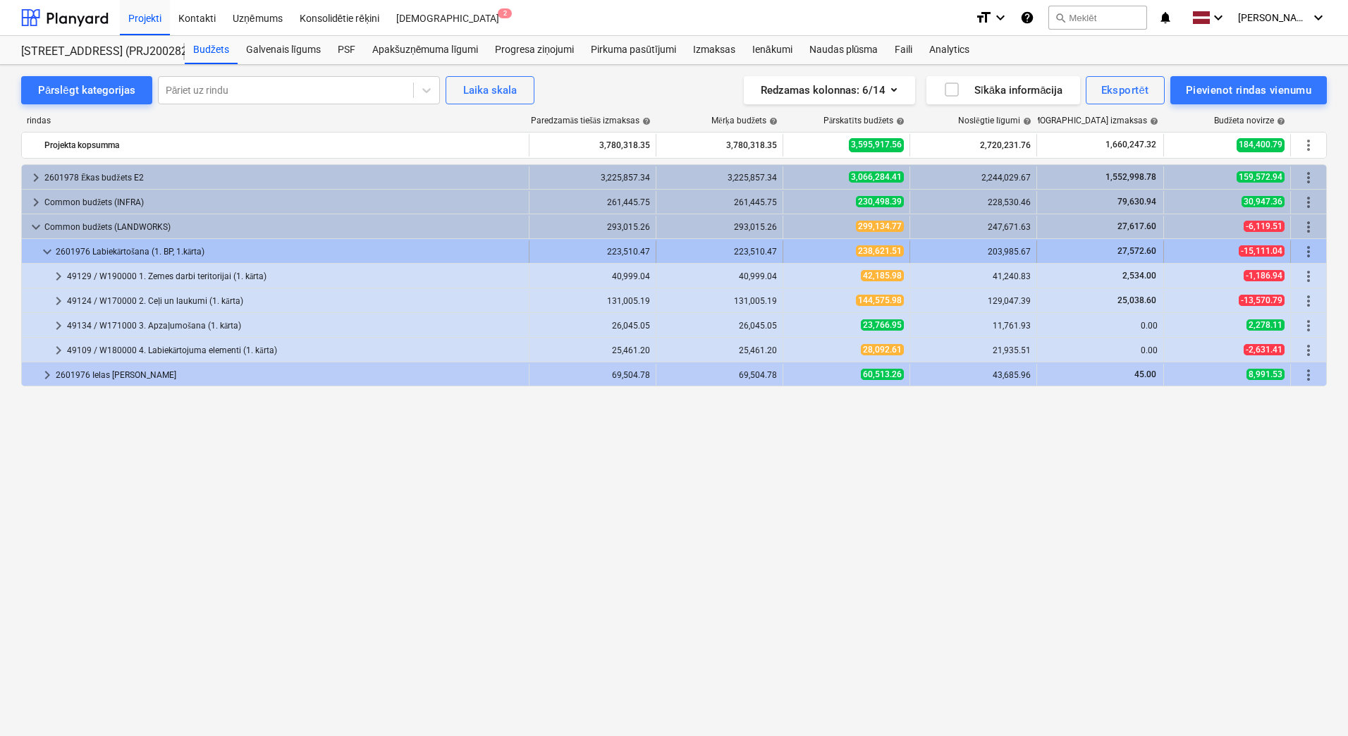
click at [40, 243] on span "keyboard_arrow_down" at bounding box center [47, 251] width 17 height 17
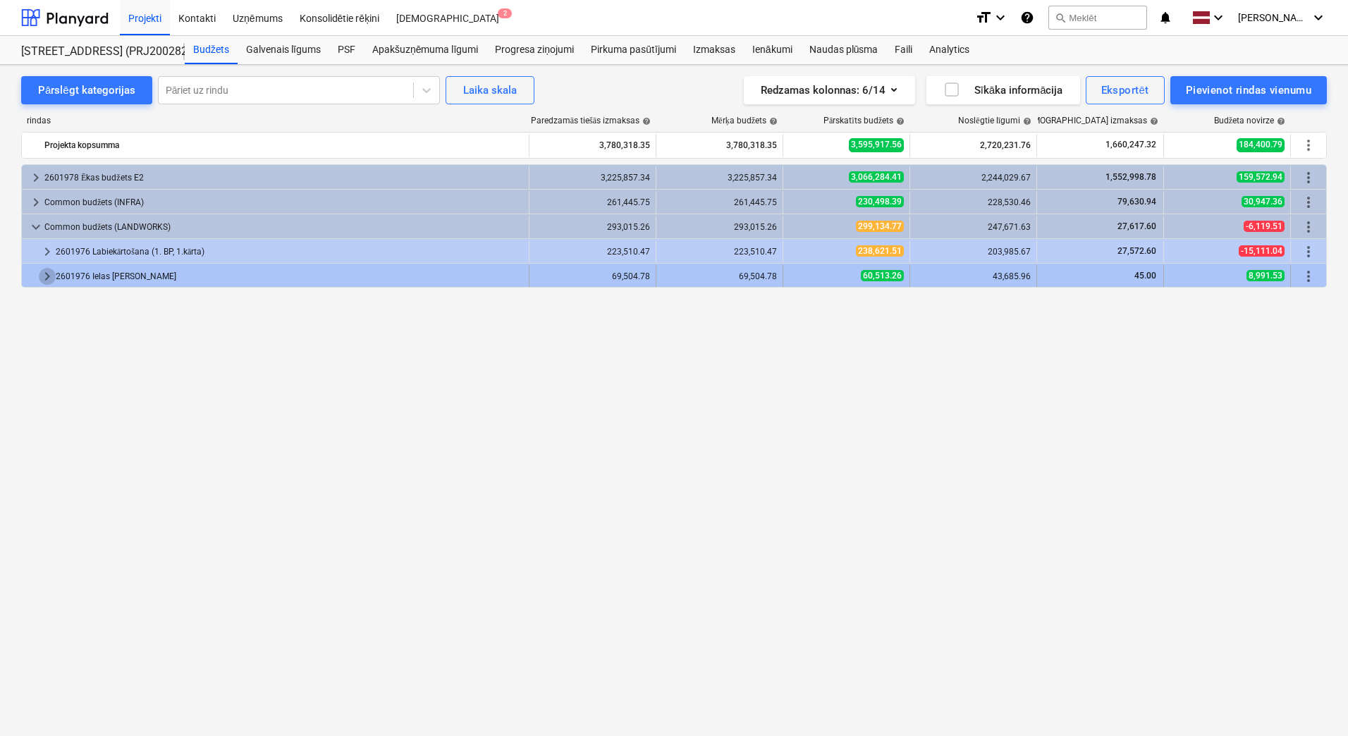
click at [42, 279] on span "keyboard_arrow_right" at bounding box center [47, 276] width 17 height 17
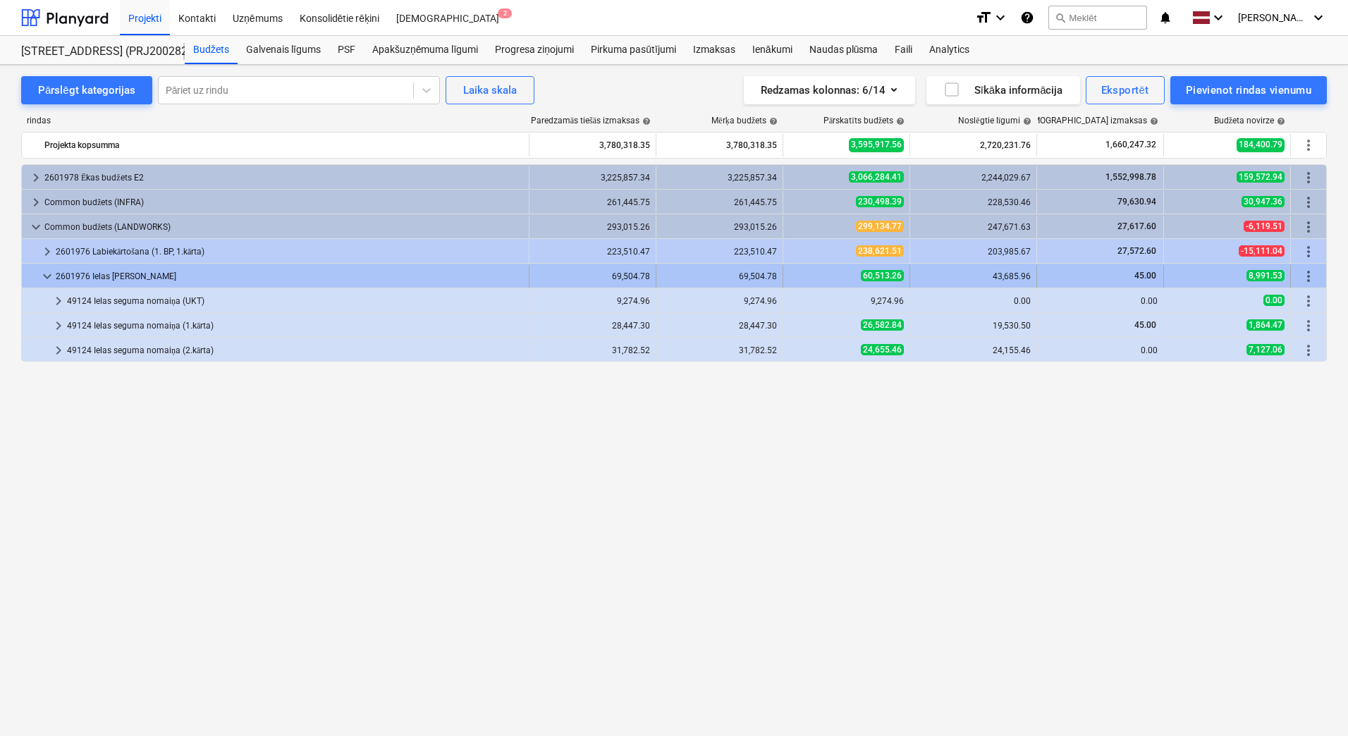
click at [47, 276] on span "keyboard_arrow_down" at bounding box center [47, 276] width 17 height 17
